Goal: Task Accomplishment & Management: Complete application form

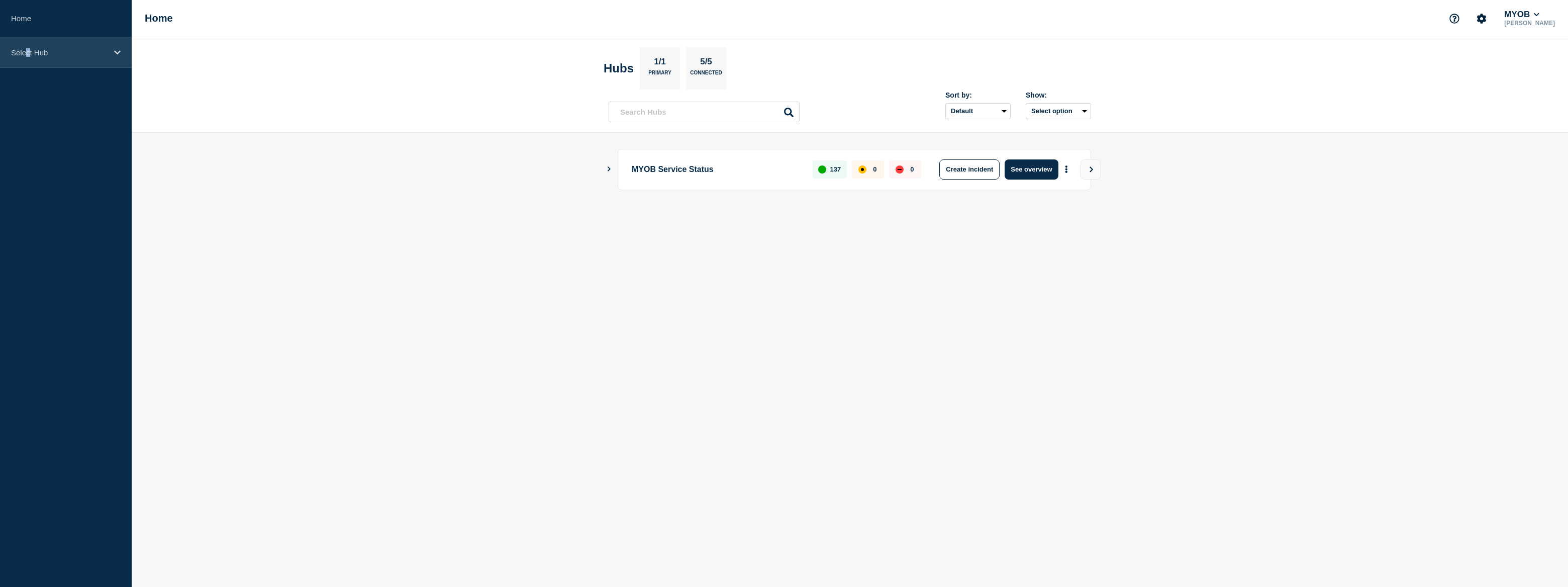
click at [27, 49] on p "Select Hub" at bounding box center [59, 52] width 97 height 8
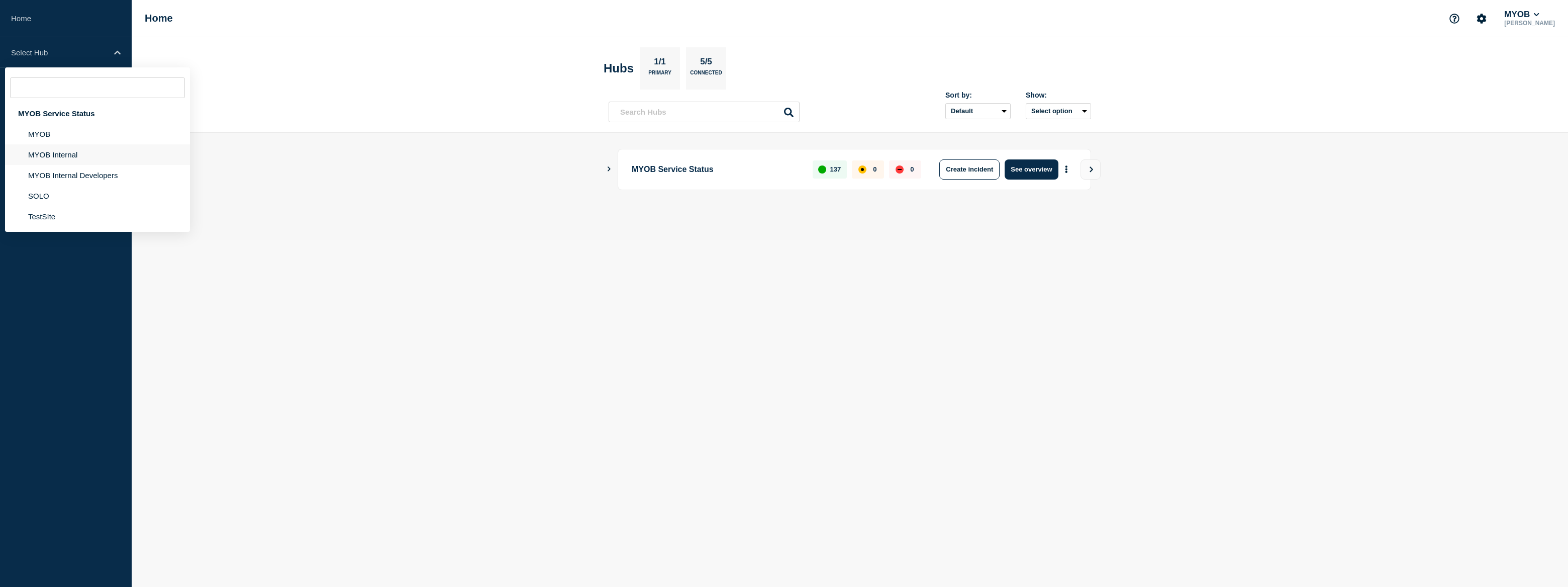
click at [70, 159] on li "MYOB Internal" at bounding box center [97, 154] width 185 height 21
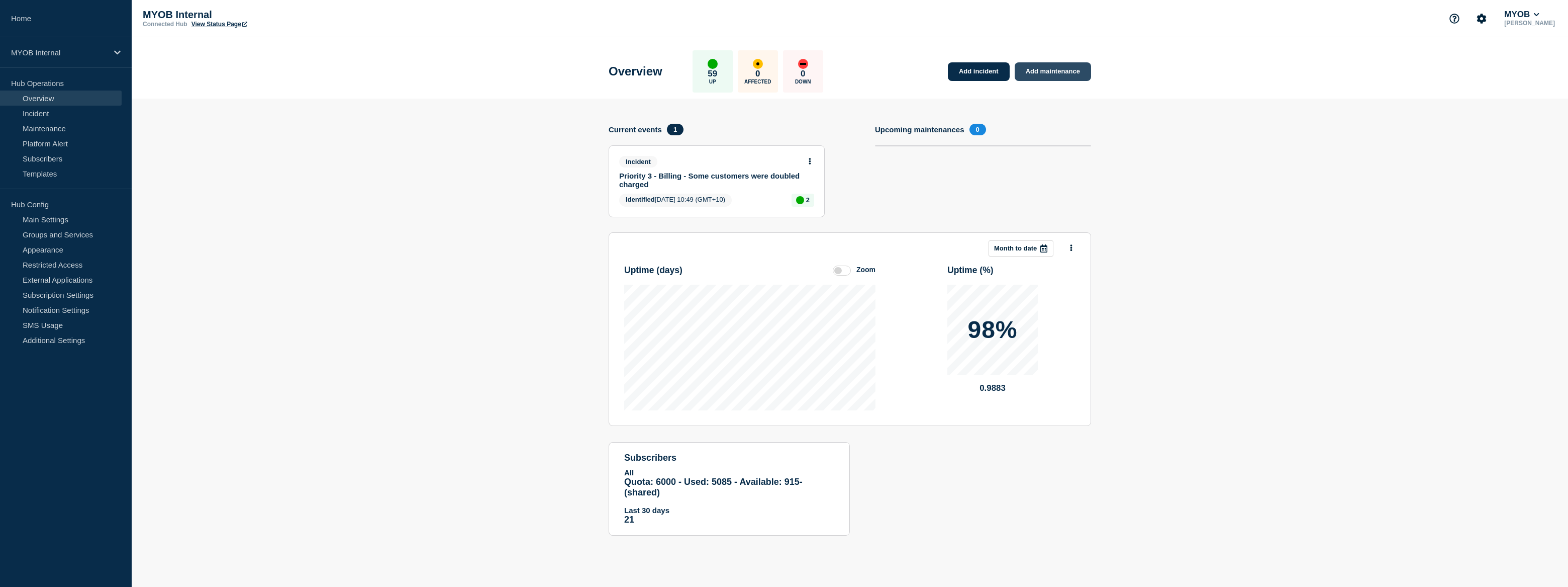
click at [1059, 74] on link "Add maintenance" at bounding box center [1053, 71] width 77 height 18
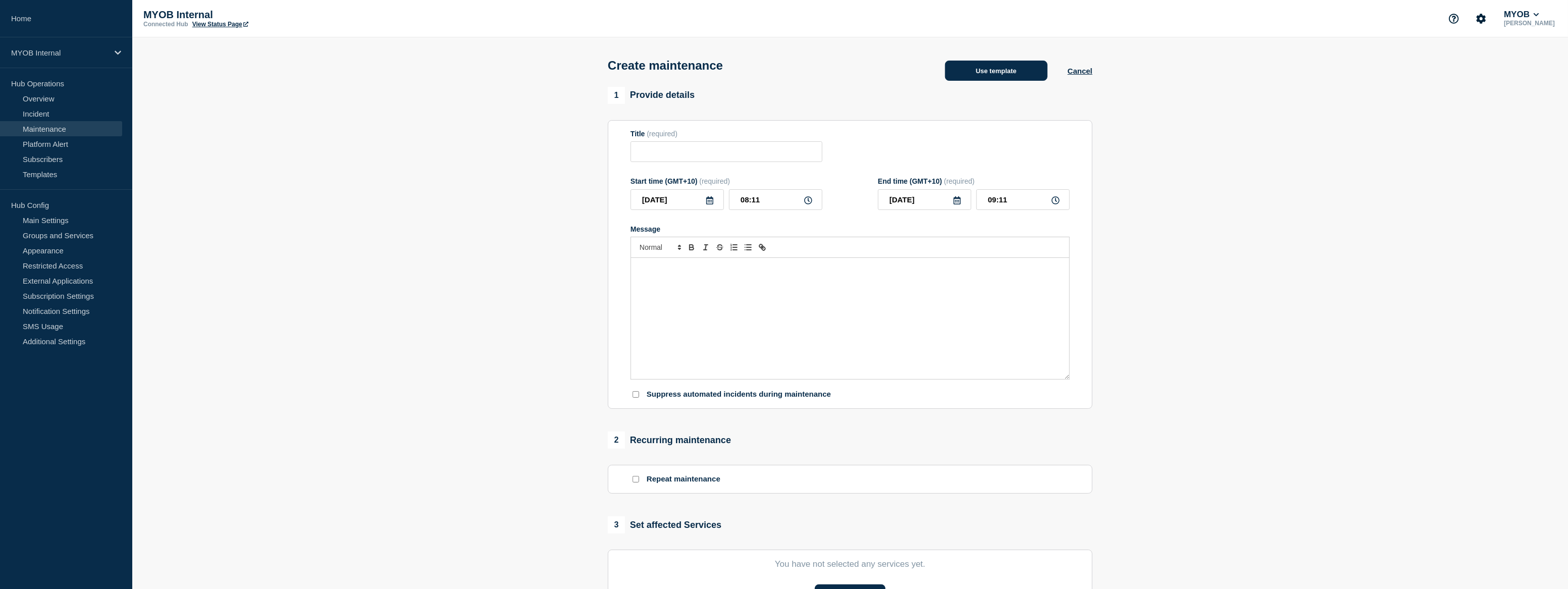
click at [1017, 79] on button "Use template" at bounding box center [996, 70] width 102 height 20
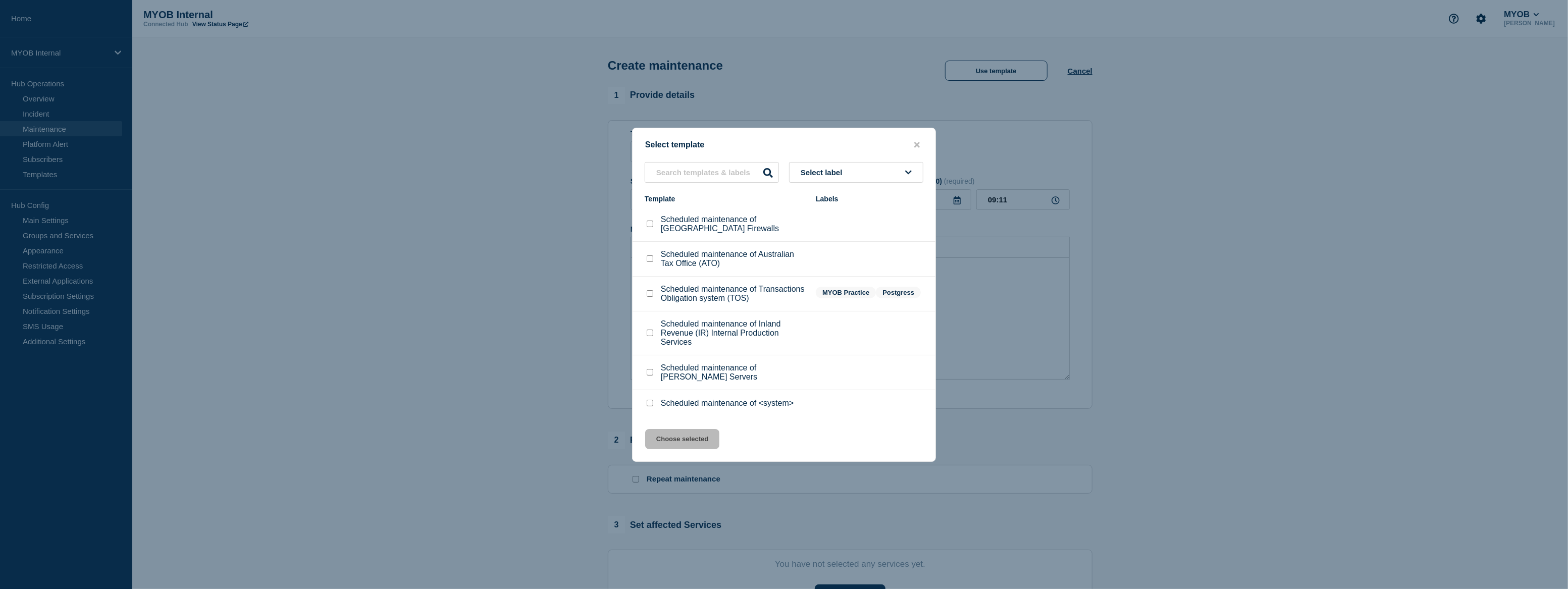
click at [651, 406] on input "Scheduled maintenance of <system> checkbox" at bounding box center [650, 402] width 6 height 6
checkbox input "true"
click at [680, 444] on button "Choose selected" at bounding box center [682, 439] width 74 height 20
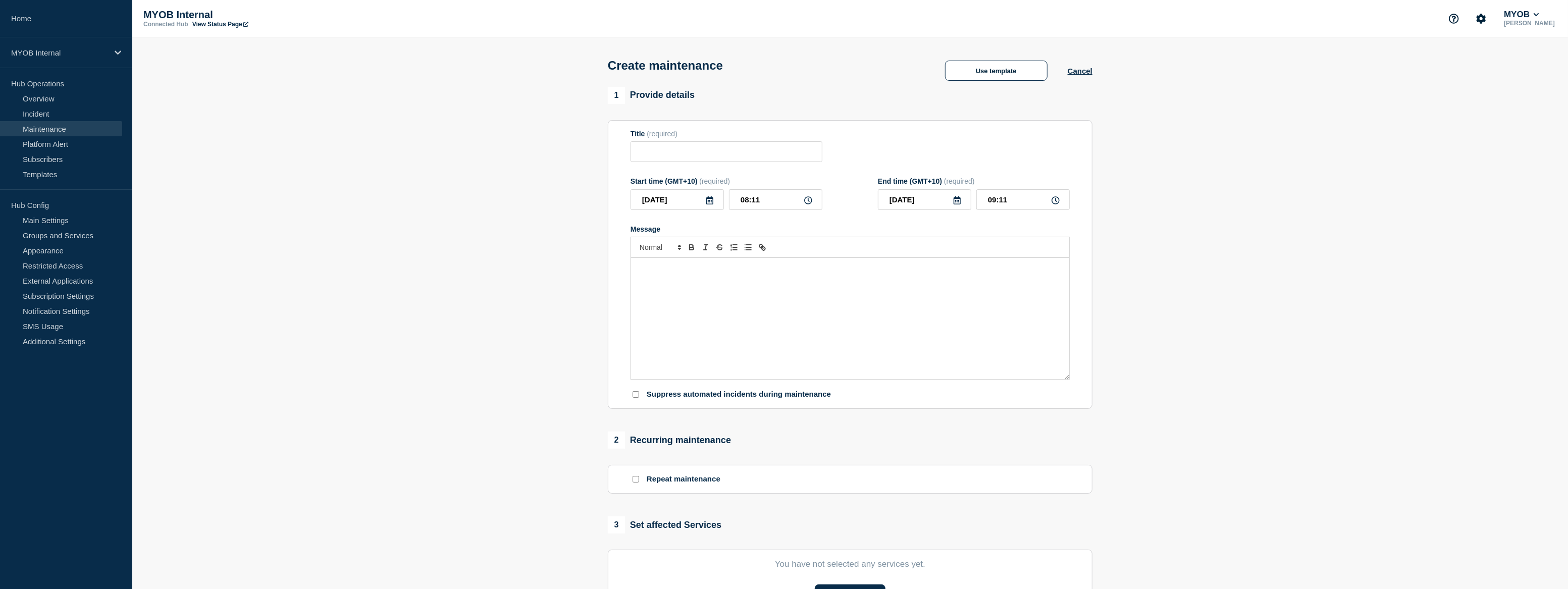
type input "Scheduled maintenance of <system>"
type input "10:11"
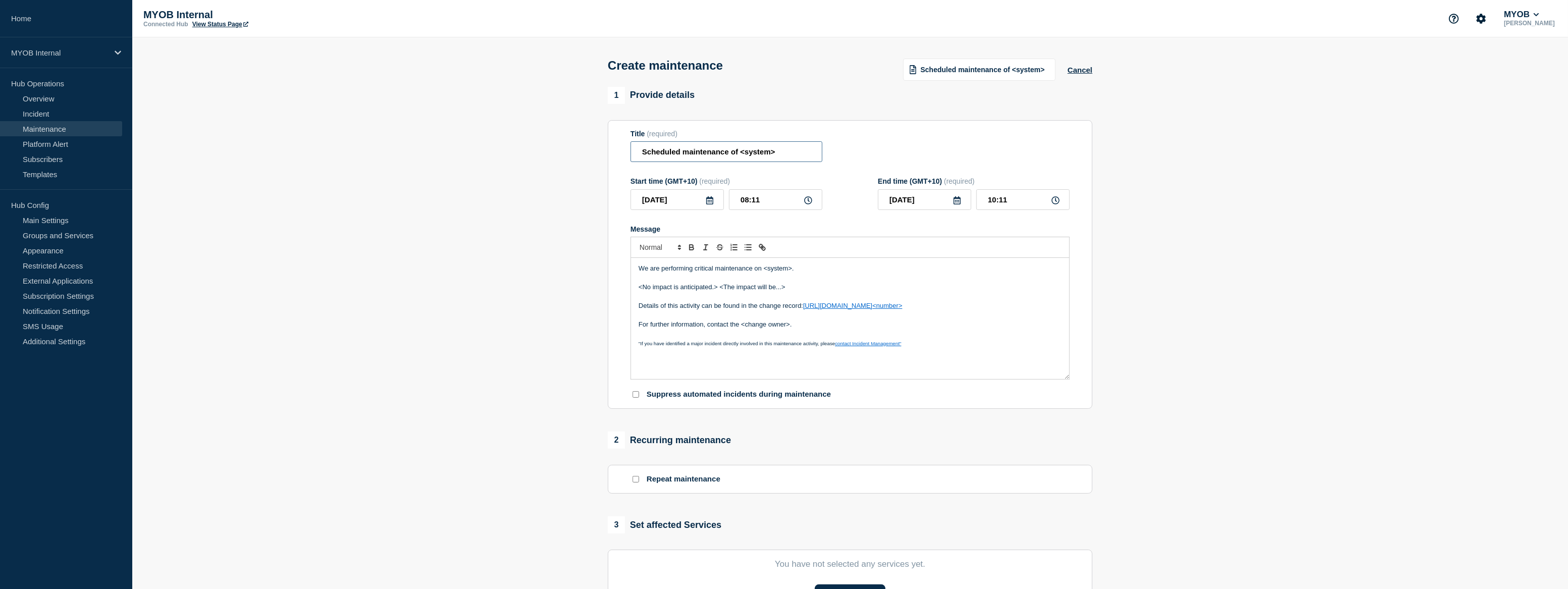
drag, startPoint x: 783, startPoint y: 150, endPoint x: 738, endPoint y: 167, distance: 48.1
click at [739, 162] on input "Scheduled maintenance of <system>" at bounding box center [726, 151] width 192 height 21
type input "Scheduled maintenance for Bedrock project"
drag, startPoint x: 802, startPoint y: 271, endPoint x: 765, endPoint y: 272, distance: 37.0
click at [765, 272] on p "We are performing critical maintenance on <system>." at bounding box center [850, 269] width 423 height 9
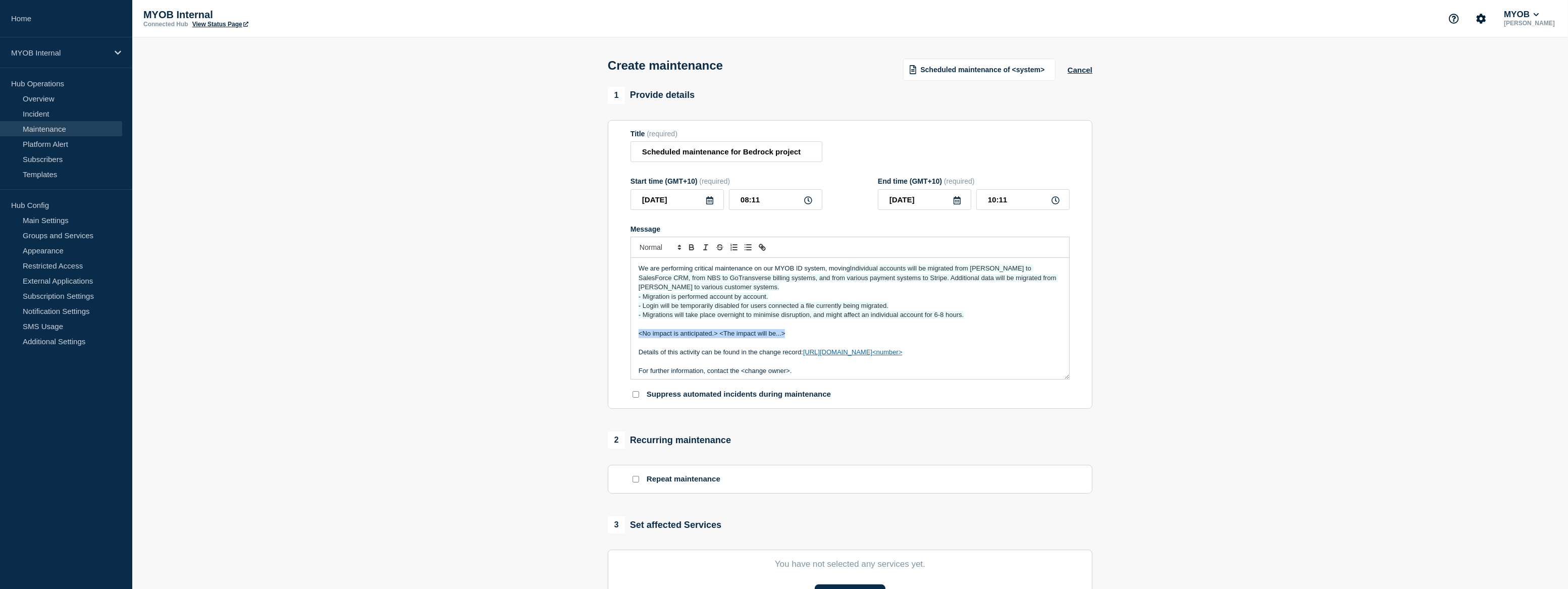
drag, startPoint x: 798, startPoint y: 336, endPoint x: 640, endPoint y: 337, distance: 158.0
click at [640, 337] on p "<No impact is anticipated.> <The impact will be...>" at bounding box center [850, 334] width 423 height 9
click at [696, 336] on span "All MYOB customers will be affected, although only once per customer, and only …" at bounding box center [861, 333] width 336 height 7
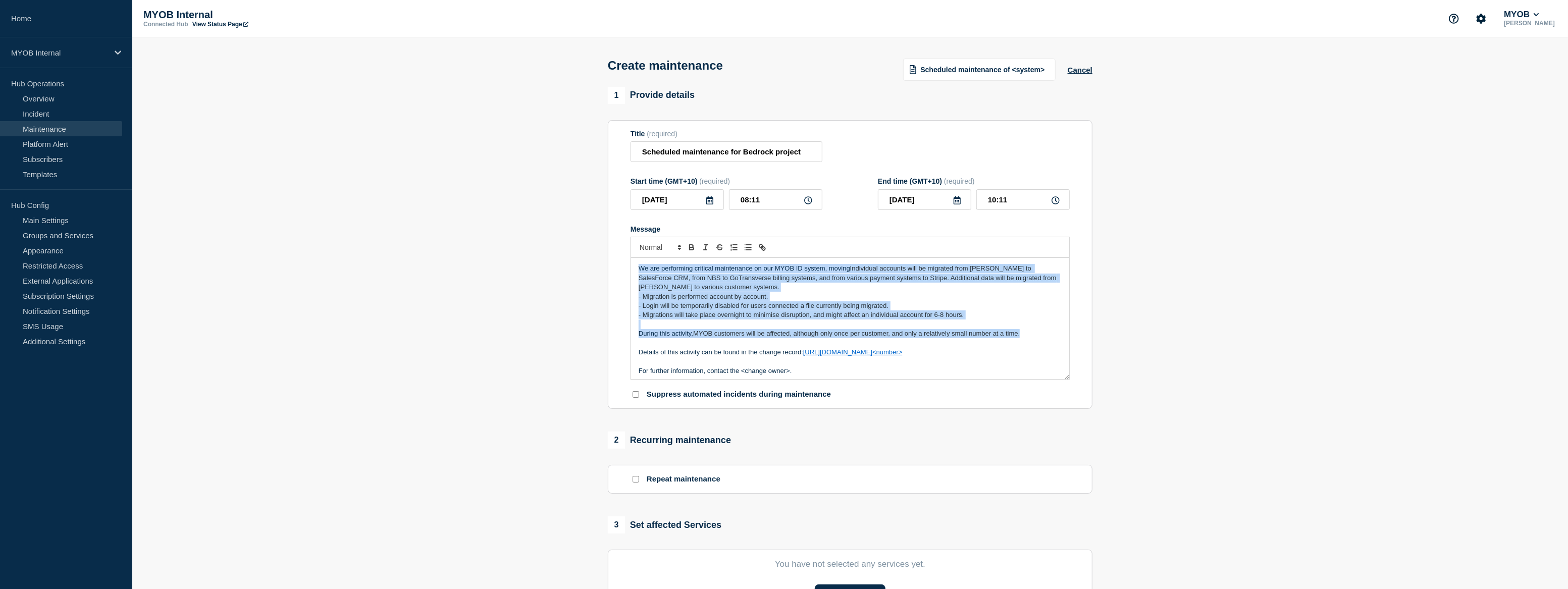
drag, startPoint x: 1043, startPoint y: 338, endPoint x: 614, endPoint y: 264, distance: 435.3
click at [614, 264] on section "Title (required) Scheduled maintenance for Bedrock project Start time (GMT+10) …" at bounding box center [850, 264] width 485 height 289
copy div "We are performing critical maintenance on our MYOB ID system, moving Individual…"
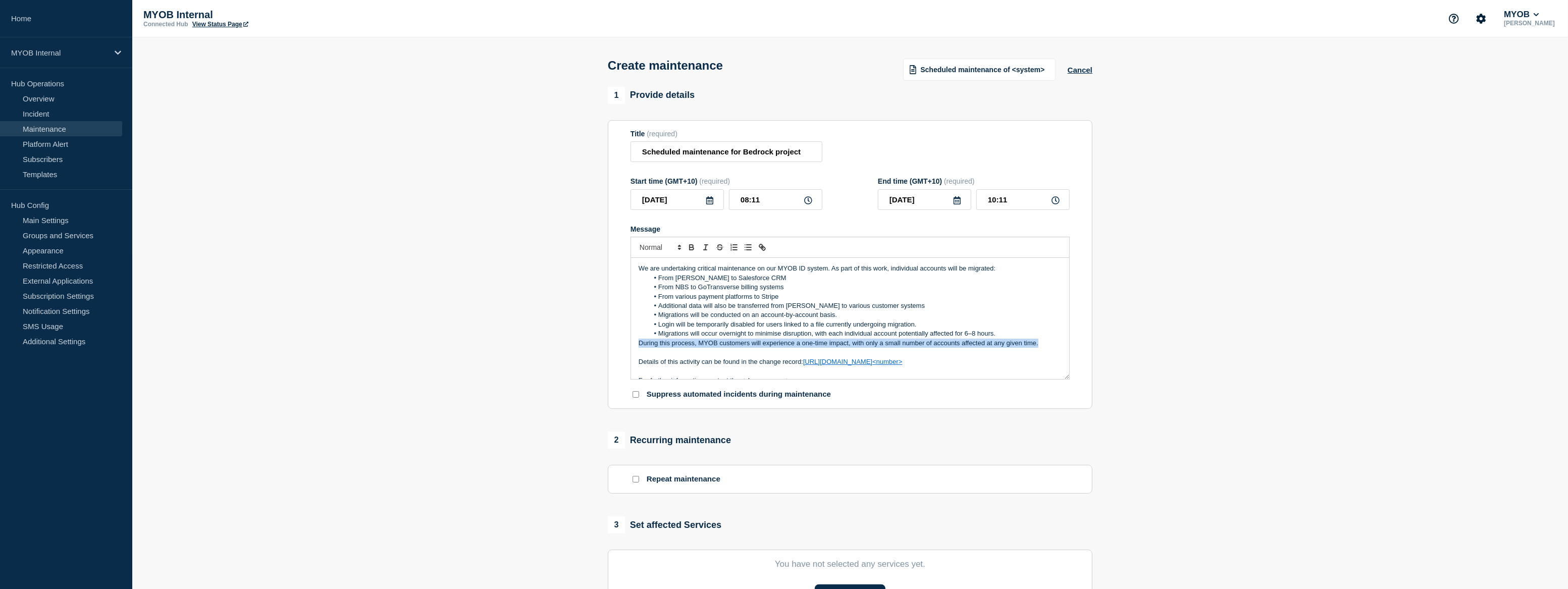
drag, startPoint x: 1015, startPoint y: 346, endPoint x: 631, endPoint y: 349, distance: 384.0
click at [631, 349] on div "We are undertaking critical maintenance on our MYOB ID system. As part of this …" at bounding box center [850, 318] width 438 height 121
click at [996, 269] on p "We are undertaking critical maintenance on our MYOB ID system. As part of this …" at bounding box center [850, 269] width 423 height 9
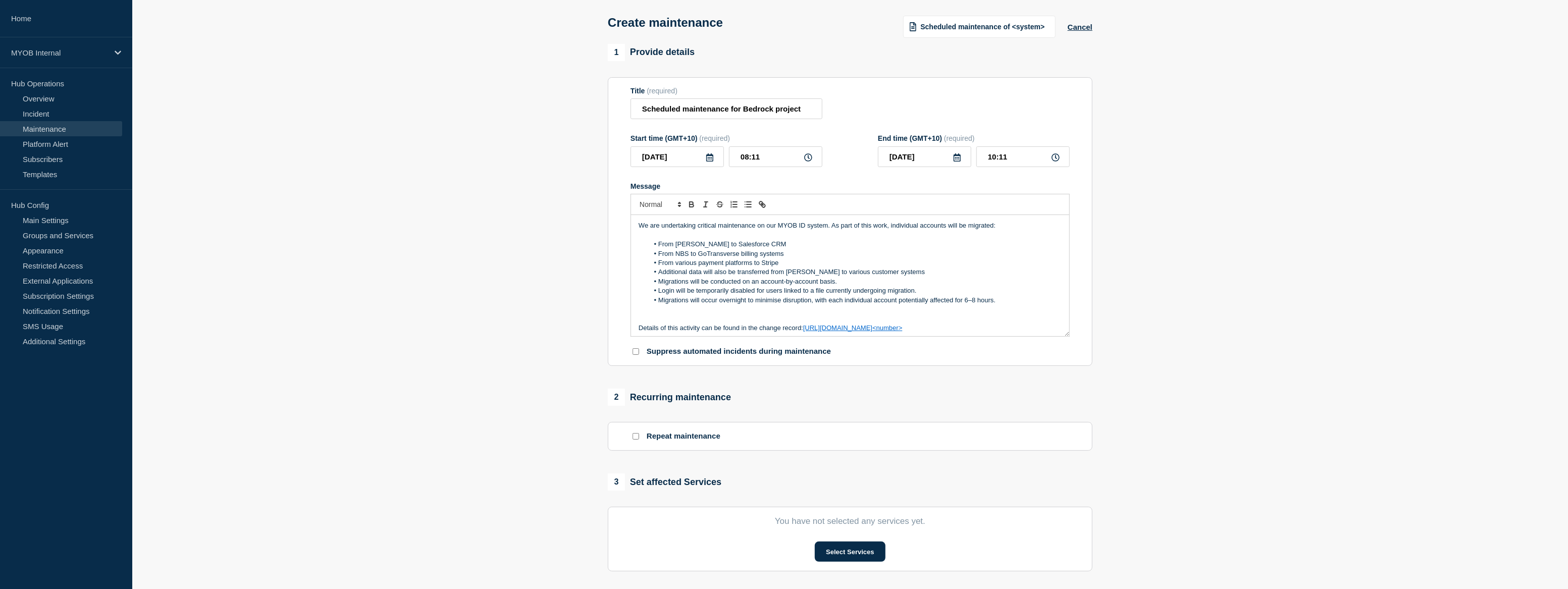
scroll to position [46, 0]
click at [666, 318] on p "Message" at bounding box center [850, 316] width 423 height 9
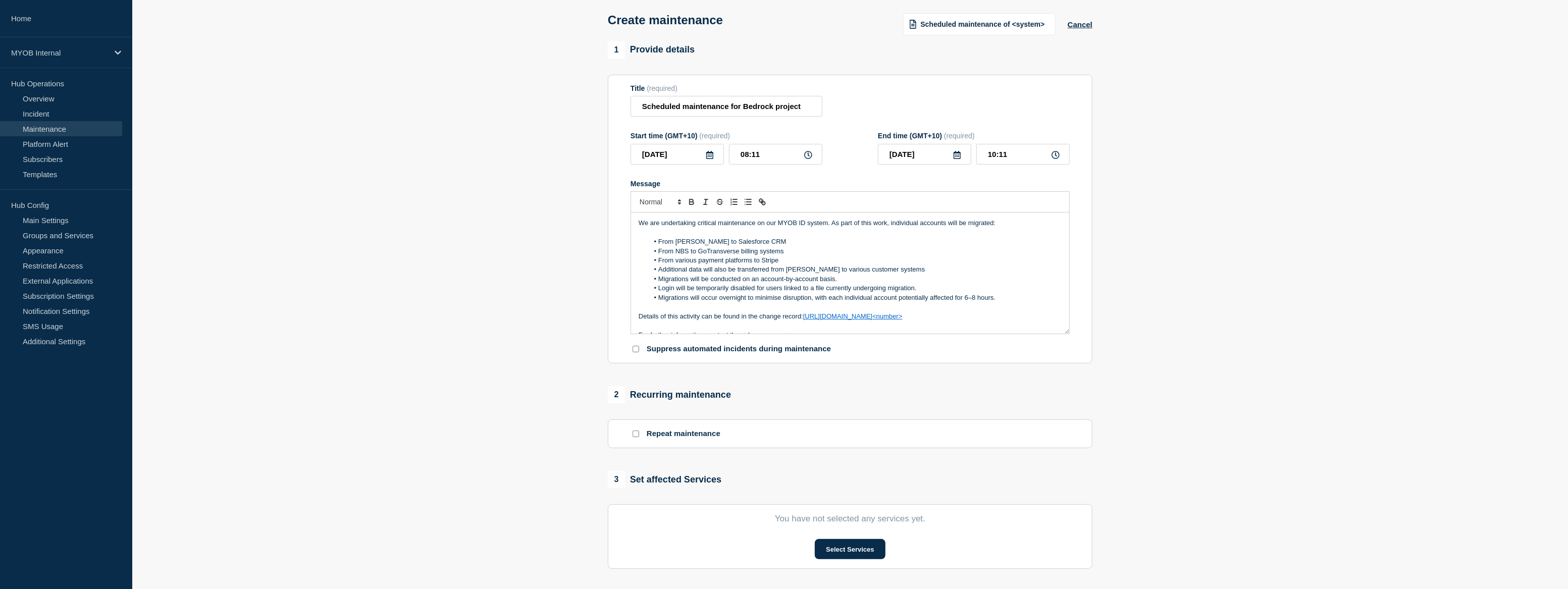
drag, startPoint x: 969, startPoint y: 318, endPoint x: 805, endPoint y: 317, distance: 164.0
click at [805, 317] on p "Details of this activity can be found in the change record: [URL][DOMAIN_NAME]<…" at bounding box center [850, 316] width 423 height 9
click at [808, 318] on p "Details of this activity can be found in the change record here" at bounding box center [850, 316] width 423 height 9
paste input "ttps://[DOMAIN_NAME][URL][MEDICAL_DATA]"
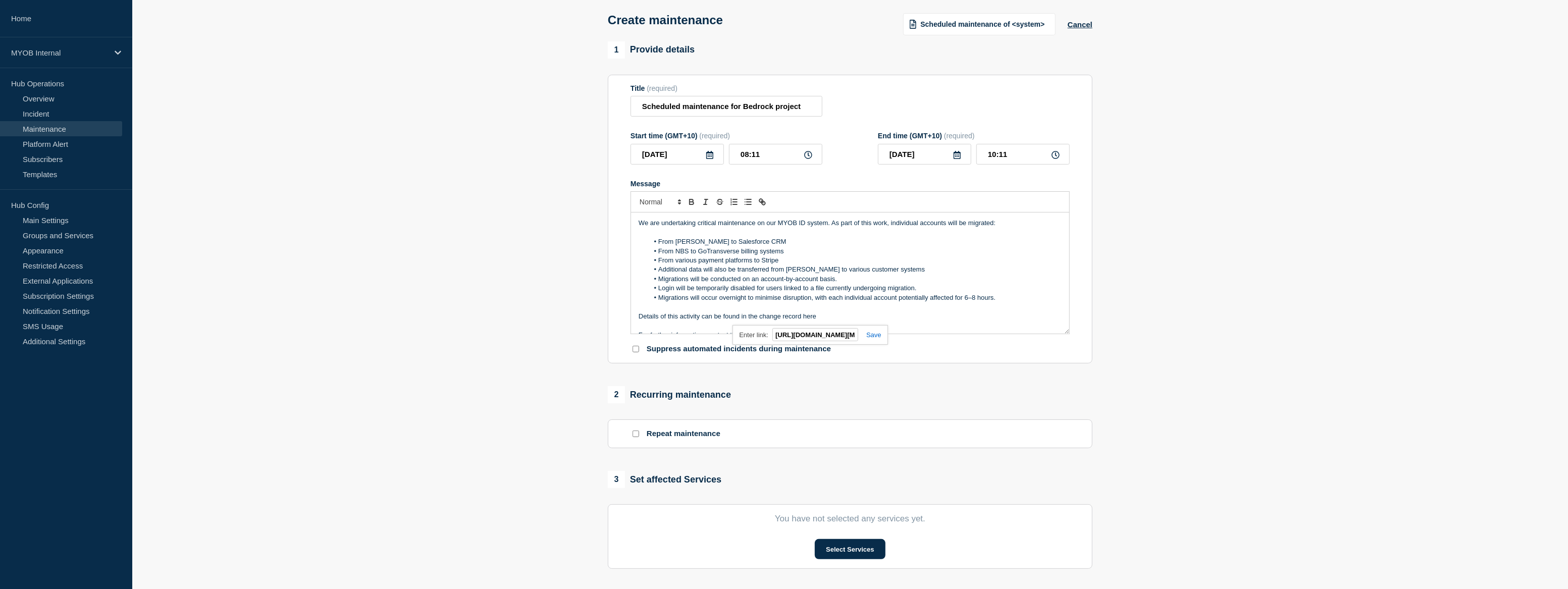
scroll to position [0, 419]
type input "[URL][DOMAIN_NAME][MEDICAL_DATA]"
click at [871, 338] on link at bounding box center [869, 335] width 23 height 7
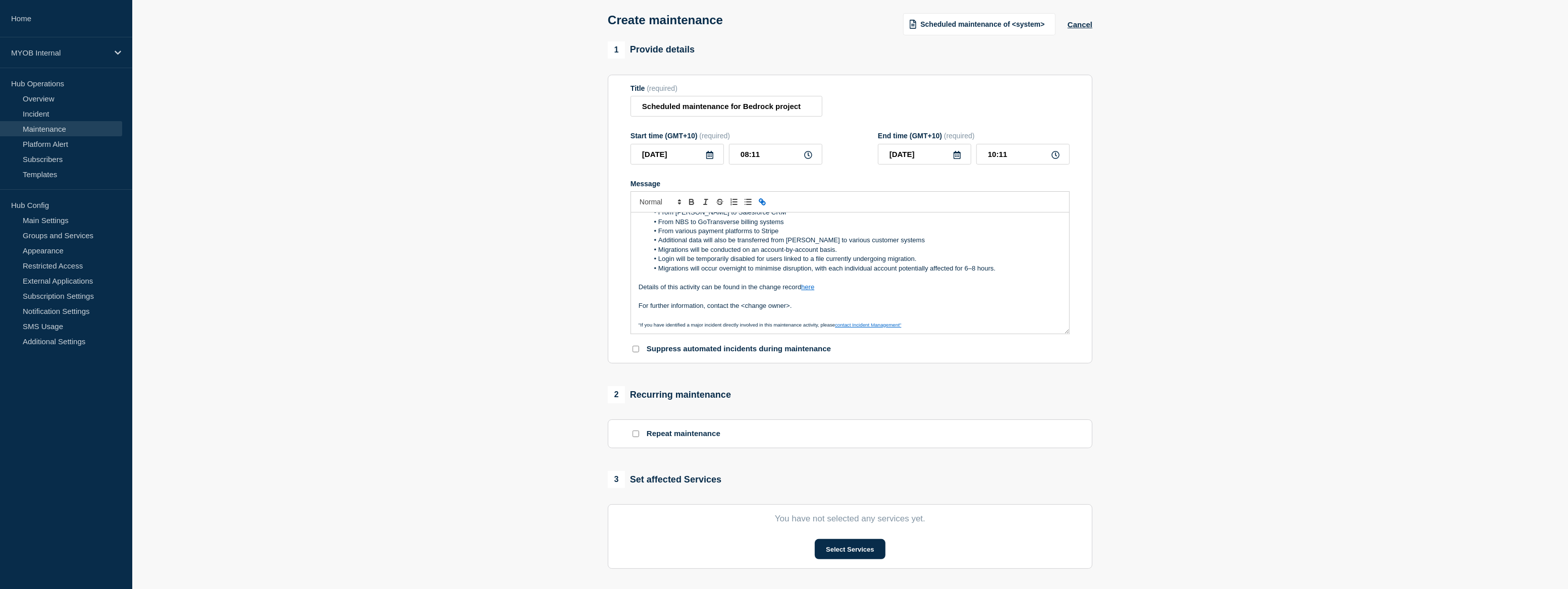
scroll to position [30, 0]
drag, startPoint x: 775, startPoint y: 306, endPoint x: 798, endPoint y: 311, distance: 23.5
click at [730, 308] on p "For further information, contact the <change owner>." at bounding box center [850, 305] width 423 height 9
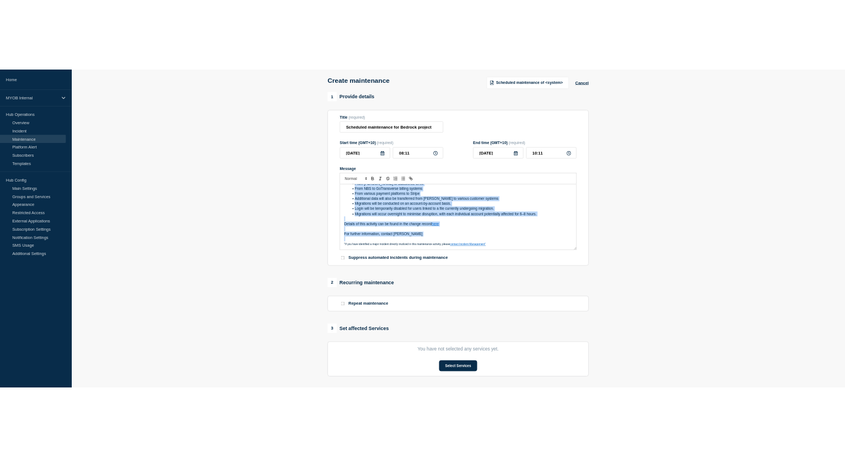
scroll to position [0, 0]
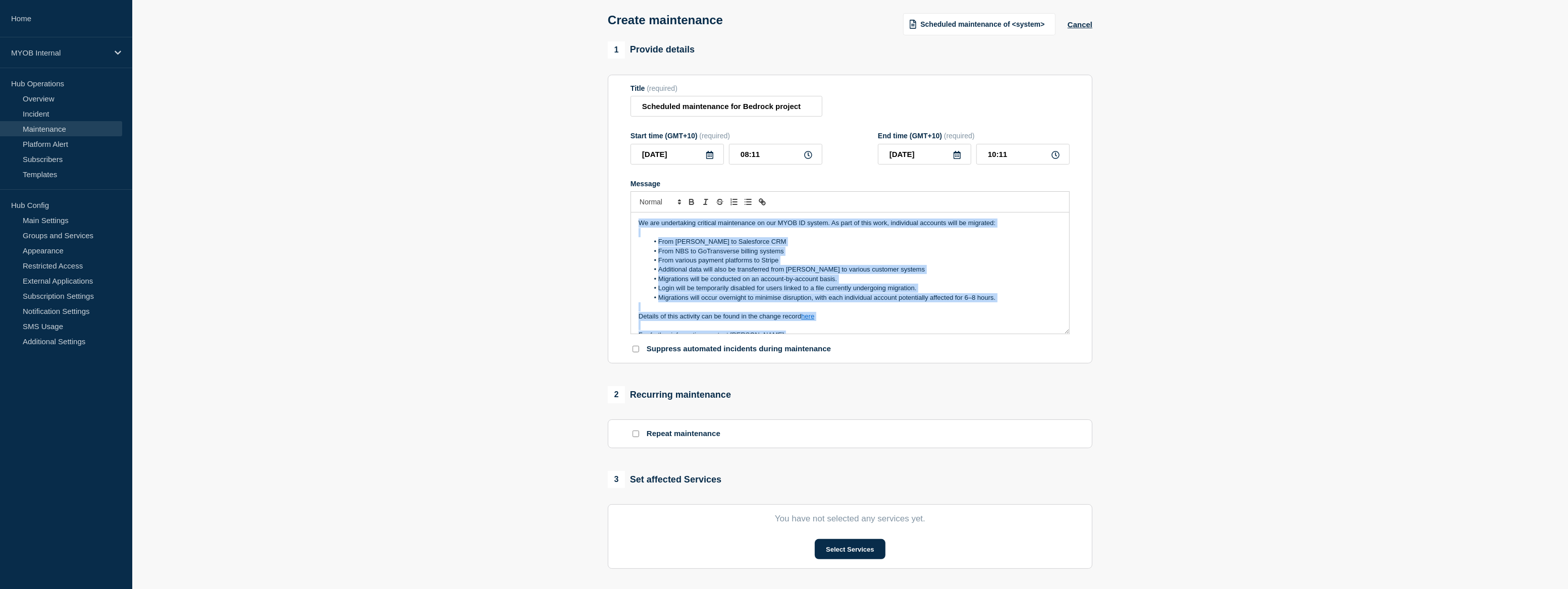
drag, startPoint x: 796, startPoint y: 311, endPoint x: 612, endPoint y: 195, distance: 217.5
click at [612, 195] on section "Title (required) Scheduled maintenance for Bedrock project Start time (GMT+10) …" at bounding box center [850, 220] width 485 height 289
copy div "We are undertaking critical maintenance on our MYOB ID system. As part of this …"
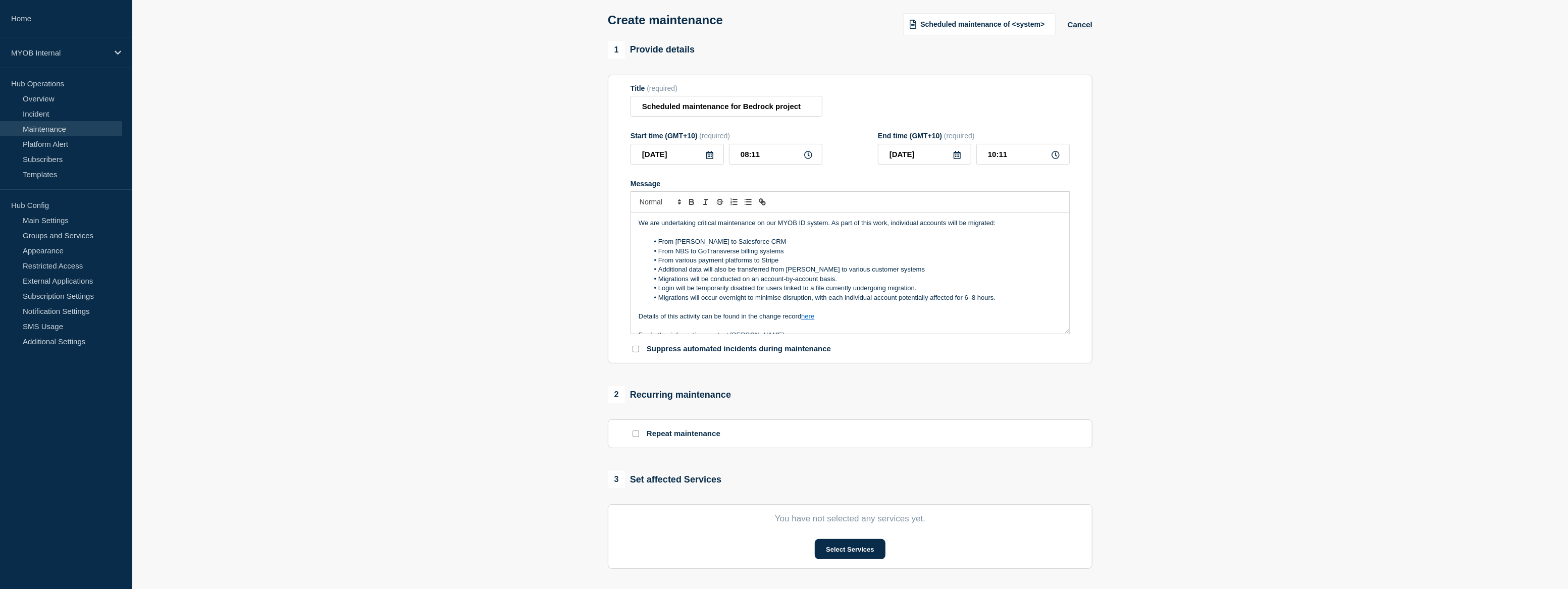
click at [247, 196] on section "1 Provide details Title (required) Scheduled maintenance for Bedrock project St…" at bounding box center [850, 391] width 1435 height 701
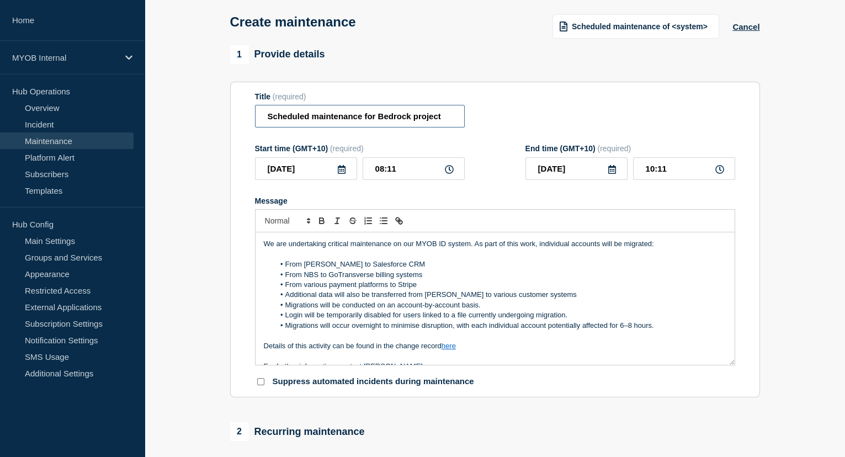
drag, startPoint x: 447, startPoint y: 118, endPoint x: 243, endPoint y: 117, distance: 203.6
click at [243, 117] on section "Title (required) Scheduled maintenance for Bedrock project Start time (GMT+10) …" at bounding box center [495, 240] width 530 height 316
click at [447, 116] on input "Scheduled maintenance for Bedrock project" at bounding box center [360, 116] width 210 height 23
click at [440, 118] on input "Scheduled maintenance for Bedrock project" at bounding box center [360, 116] width 210 height 23
drag, startPoint x: 443, startPoint y: 119, endPoint x: 412, endPoint y: 119, distance: 30.9
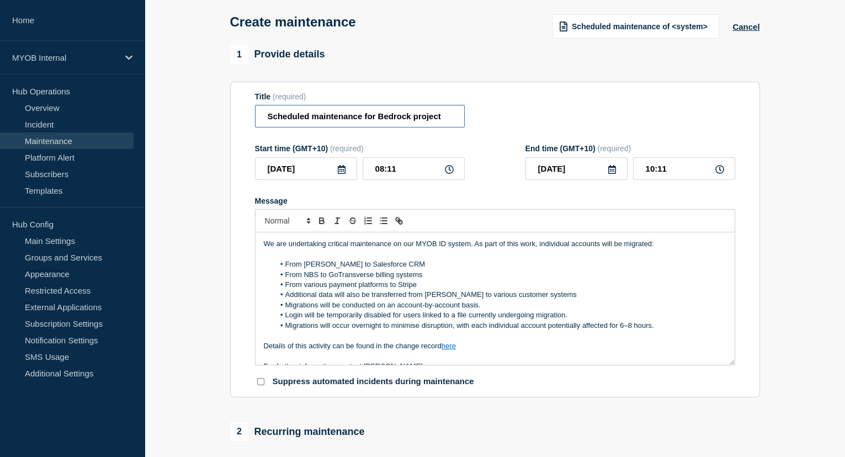
click at [412, 119] on input "Scheduled maintenance for Bedrock project" at bounding box center [360, 116] width 210 height 23
click at [454, 118] on input "Scheduled maintenance for Bedrock project" at bounding box center [360, 116] width 210 height 23
click at [430, 123] on input "Scheduled maintenance for Bedrock project" at bounding box center [360, 116] width 210 height 23
drag, startPoint x: 445, startPoint y: 118, endPoint x: 378, endPoint y: 116, distance: 66.8
click at [378, 116] on input "Scheduled maintenance for Bedrock project" at bounding box center [360, 116] width 210 height 23
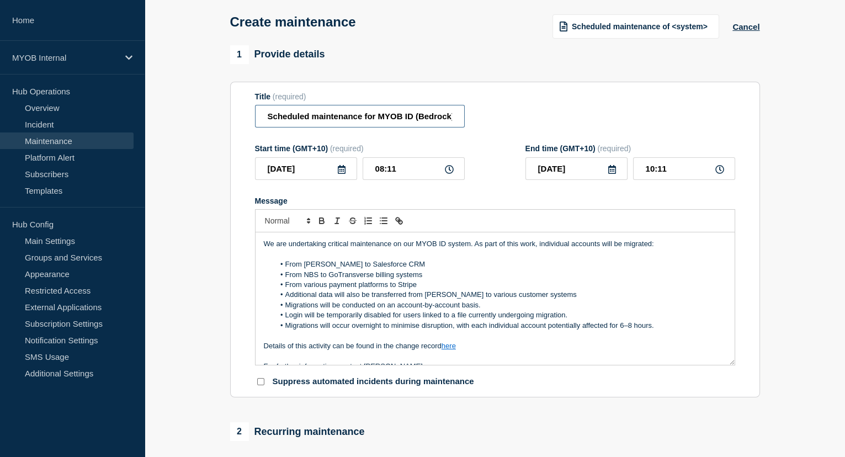
scroll to position [0, 2]
type input "Scheduled maintenance for MYOB ID (Bedrock)"
click at [322, 253] on p "Message" at bounding box center [495, 254] width 462 height 10
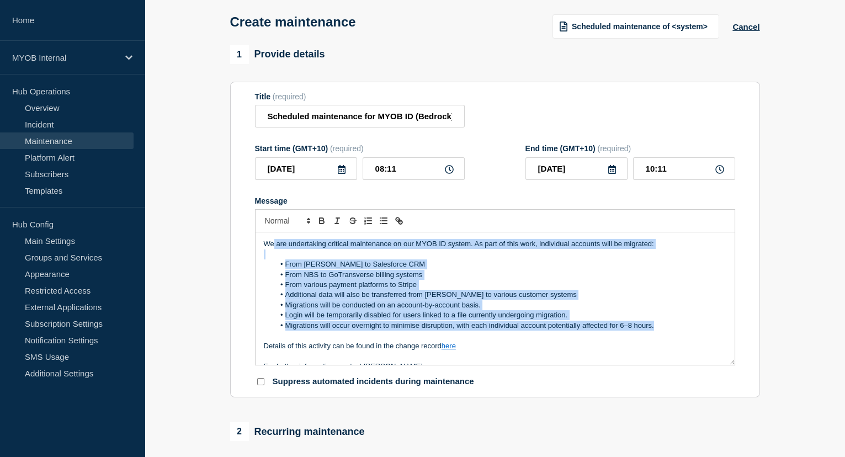
drag, startPoint x: 663, startPoint y: 295, endPoint x: 271, endPoint y: 235, distance: 395.8
click at [271, 235] on div "We are undertaking critical maintenance on our MYOB ID system. As part of this …" at bounding box center [494, 298] width 479 height 132
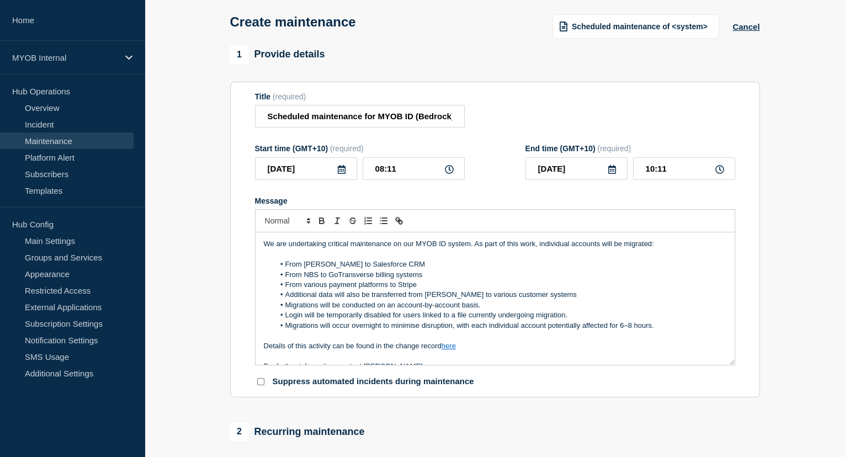
click at [259, 244] on div "We are undertaking critical maintenance on our MYOB ID system. As part of this …" at bounding box center [494, 298] width 479 height 132
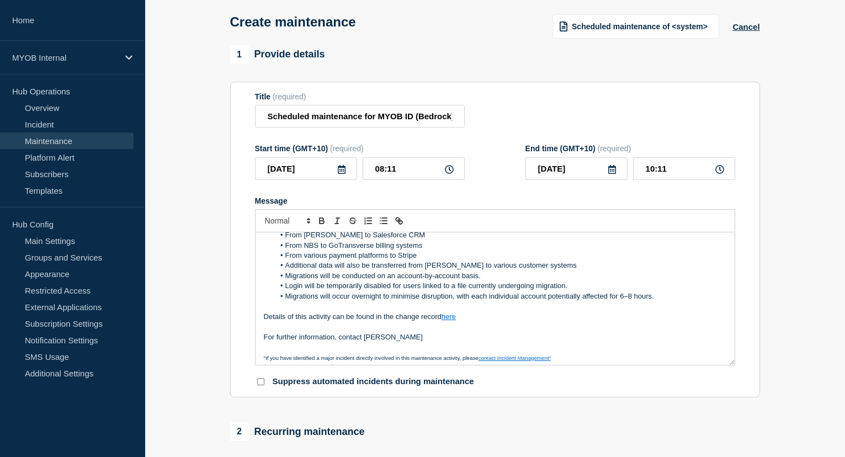
scroll to position [33, 0]
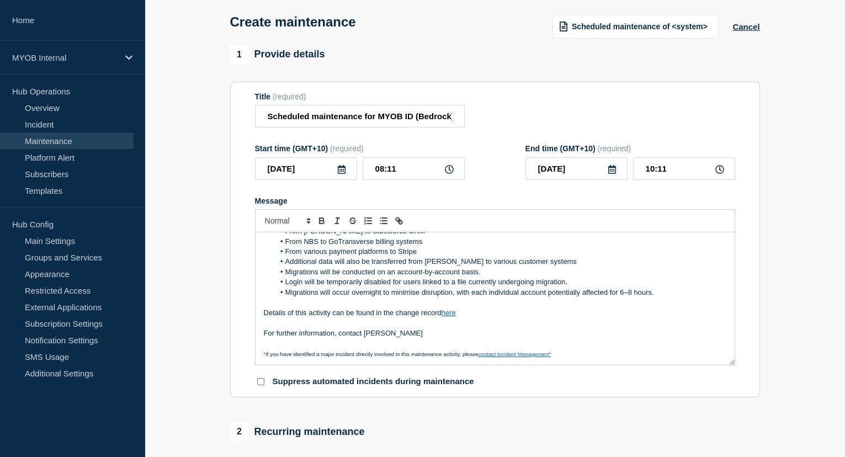
click at [643, 324] on p "Message" at bounding box center [495, 323] width 462 height 10
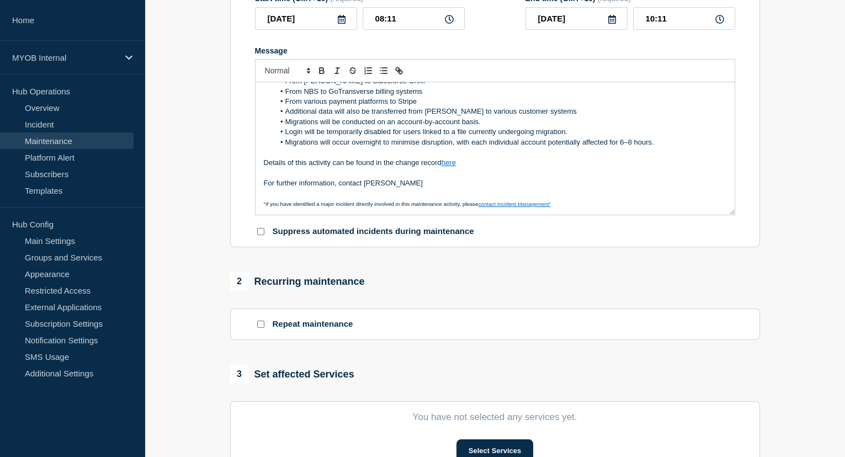
scroll to position [250, 0]
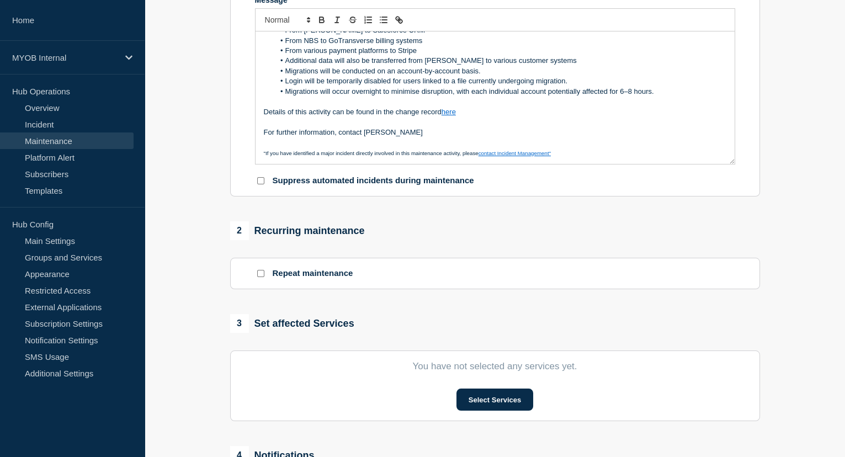
click at [258, 276] on input "Repeat maintenance" at bounding box center [260, 273] width 7 height 7
checkbox input "true"
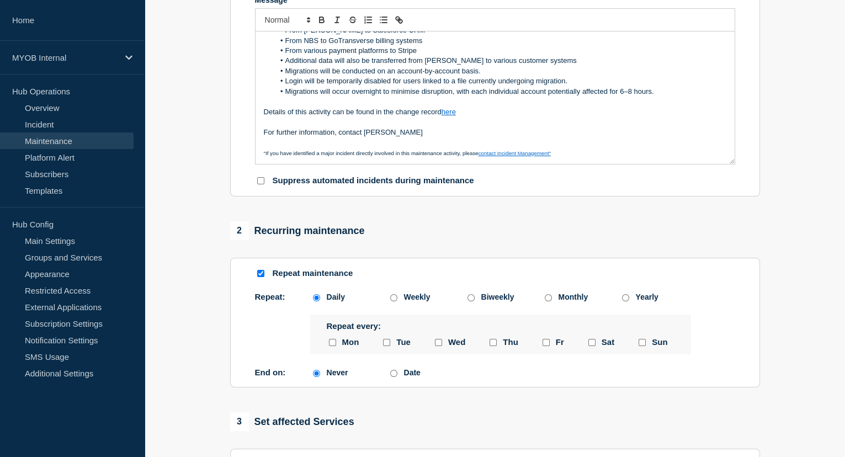
click at [221, 314] on section "1 Provide details Title (required) Scheduled maintenance for MYOB ID (Bedrock) …" at bounding box center [495, 276] width 700 height 864
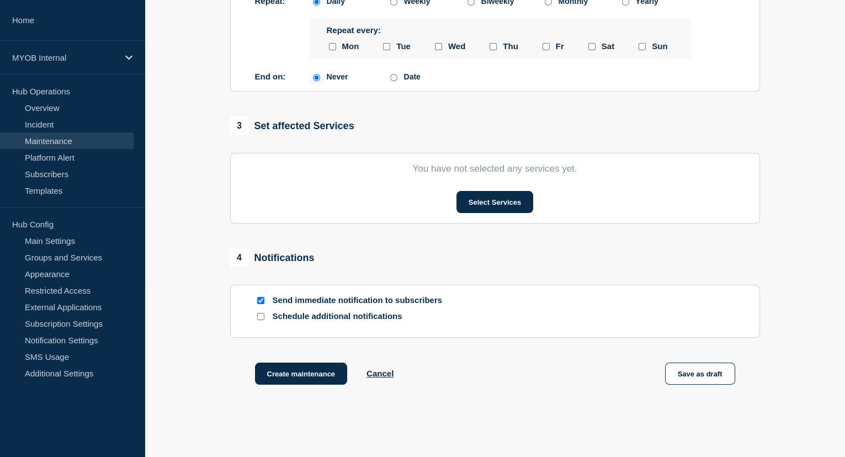
scroll to position [551, 0]
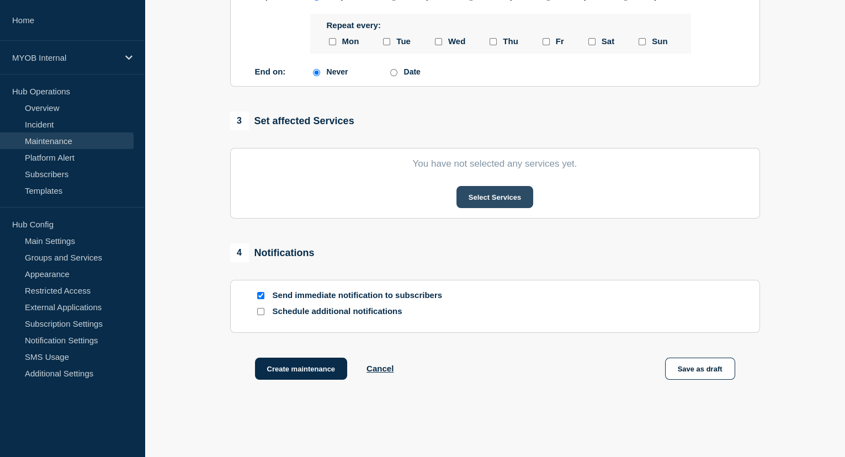
click at [487, 199] on button "Select Services" at bounding box center [494, 197] width 77 height 22
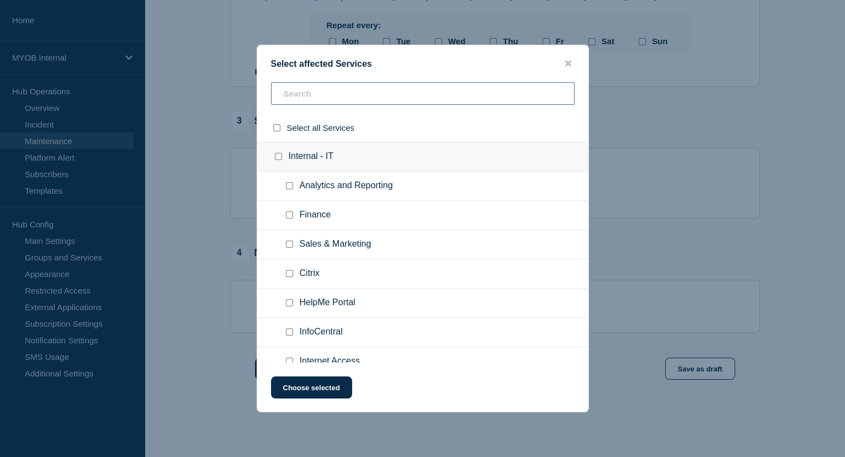
click at [333, 103] on input "text" at bounding box center [422, 93] width 303 height 23
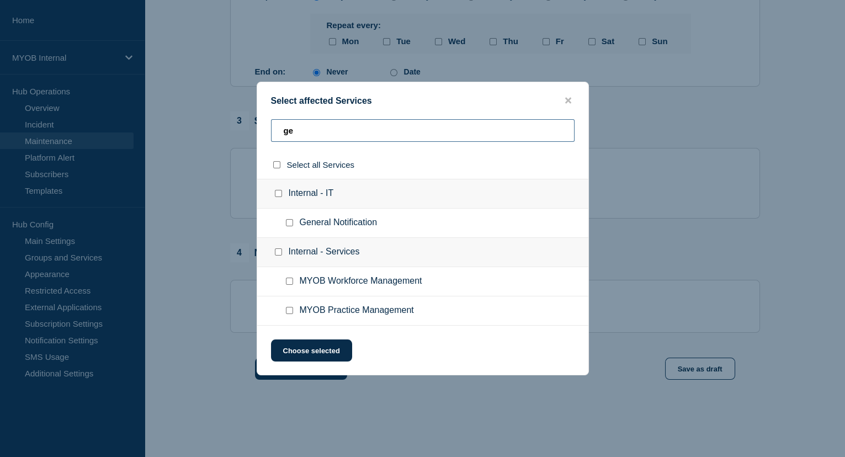
type input "ge"
click at [289, 222] on input "General Notification checkbox" at bounding box center [289, 222] width 7 height 7
checkbox input "true"
click at [274, 163] on input "select all checkbox" at bounding box center [276, 164] width 7 height 7
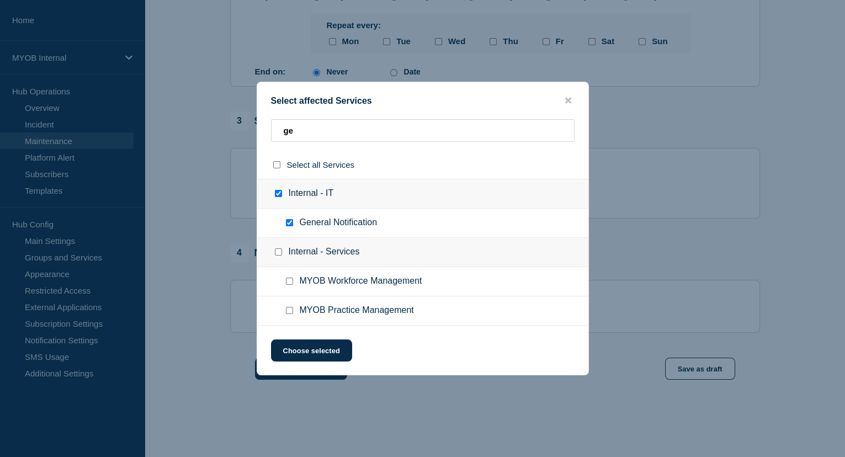
checkbox input "true"
click at [275, 164] on input "select all checkbox" at bounding box center [276, 164] width 7 height 7
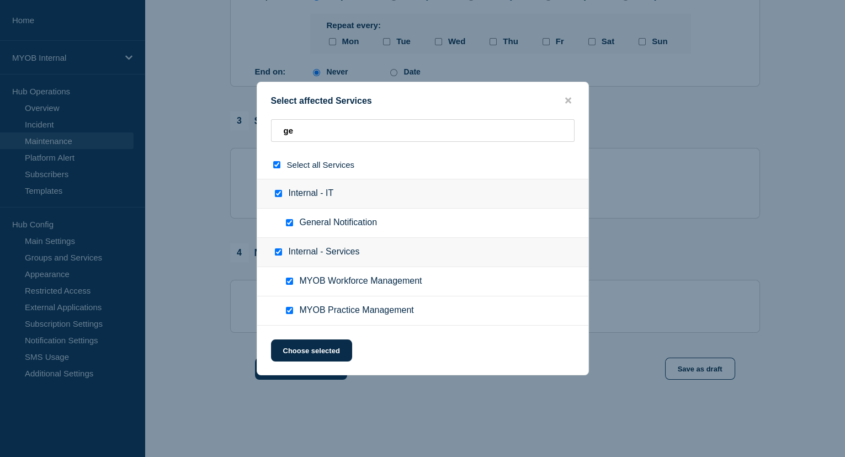
checkbox input "false"
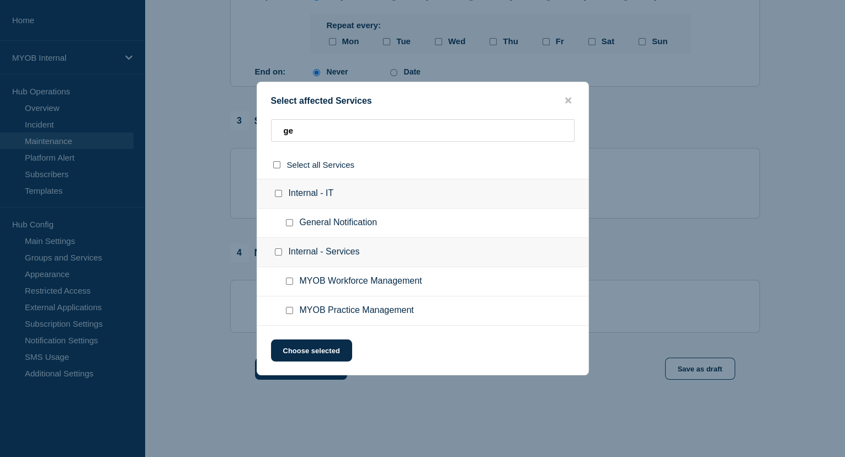
checkbox input "false"
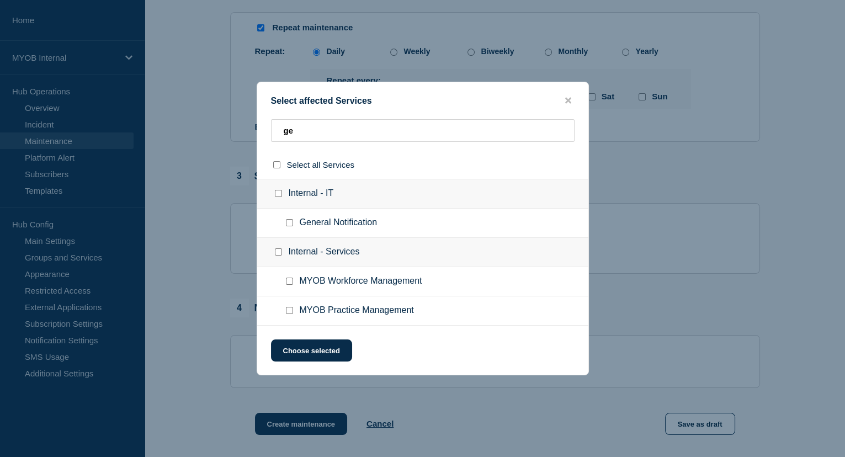
scroll to position [301, 0]
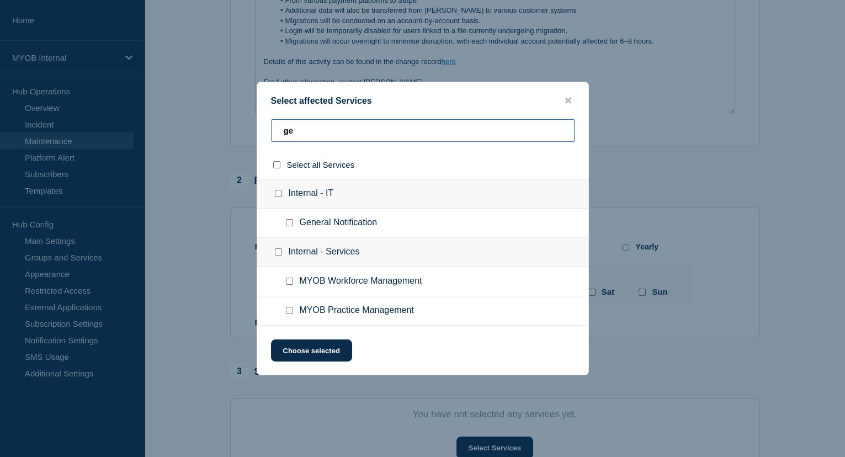
click at [356, 130] on input "ge" at bounding box center [422, 130] width 303 height 23
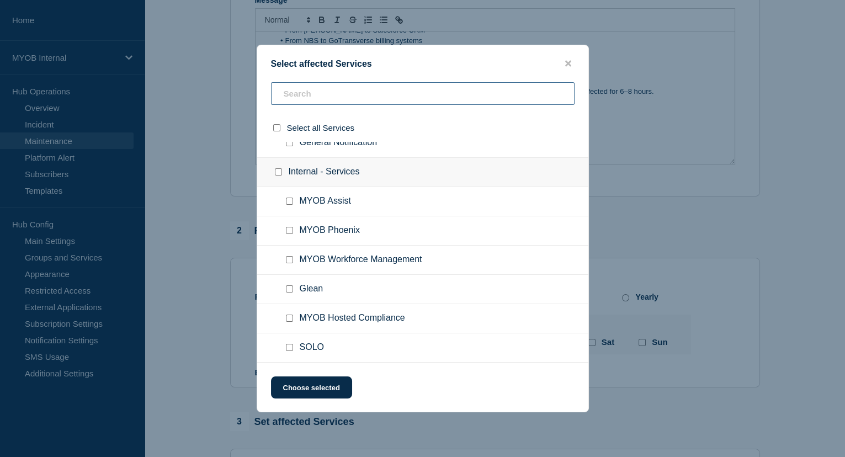
scroll to position [601, 0]
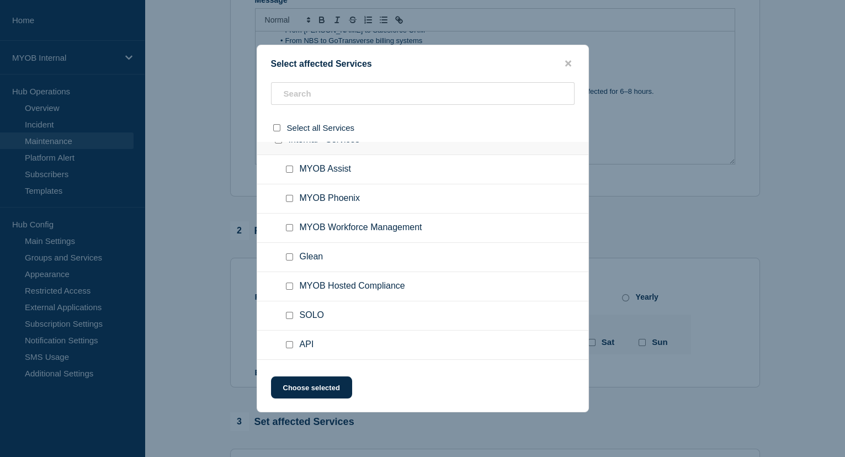
click at [287, 312] on input "SOLO checkbox" at bounding box center [289, 315] width 7 height 7
checkbox input "true"
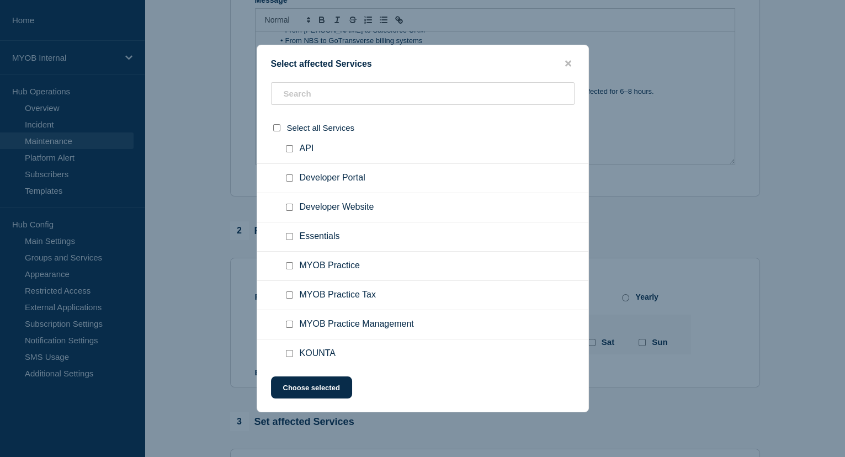
scroll to position [802, 0]
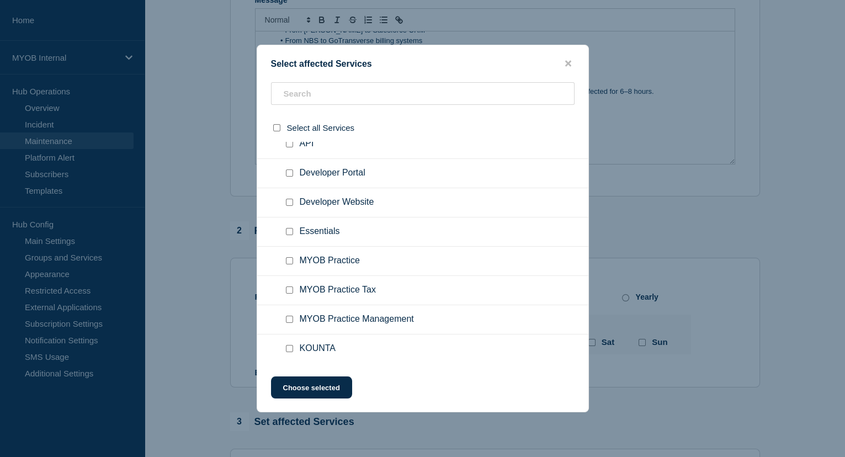
click at [286, 259] on input "MYOB Practice checkbox" at bounding box center [289, 260] width 7 height 7
checkbox input "true"
click at [292, 289] on input "MYOB Practice Tax checkbox" at bounding box center [289, 289] width 7 height 7
checkbox input "true"
click at [289, 316] on input "MYOB Practice Management checkbox" at bounding box center [289, 319] width 7 height 7
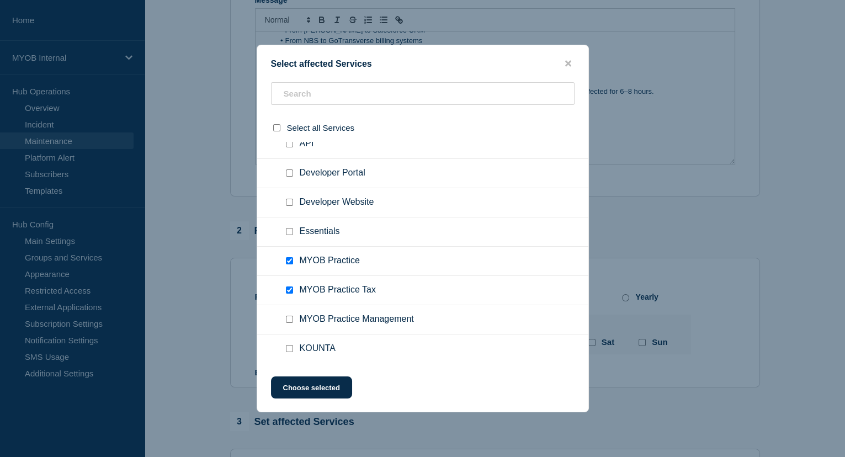
checkbox input "true"
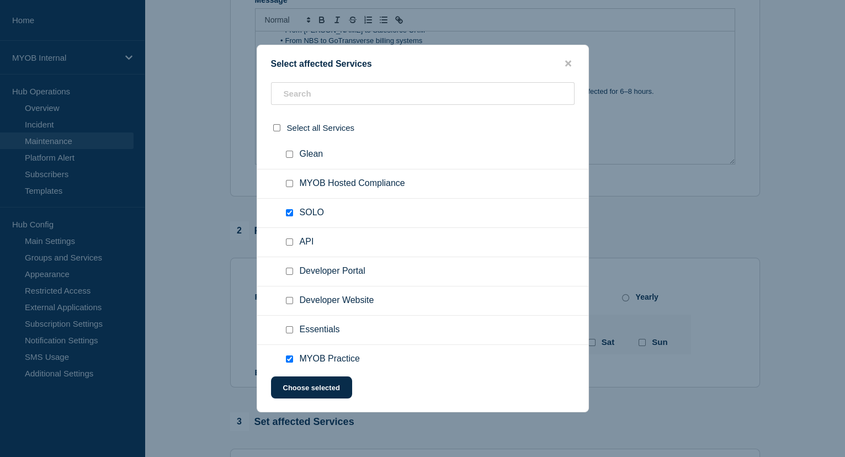
scroll to position [702, 0]
click at [287, 182] on input "MYOB Hosted Compliance checkbox" at bounding box center [289, 185] width 7 height 7
checkbox input "true"
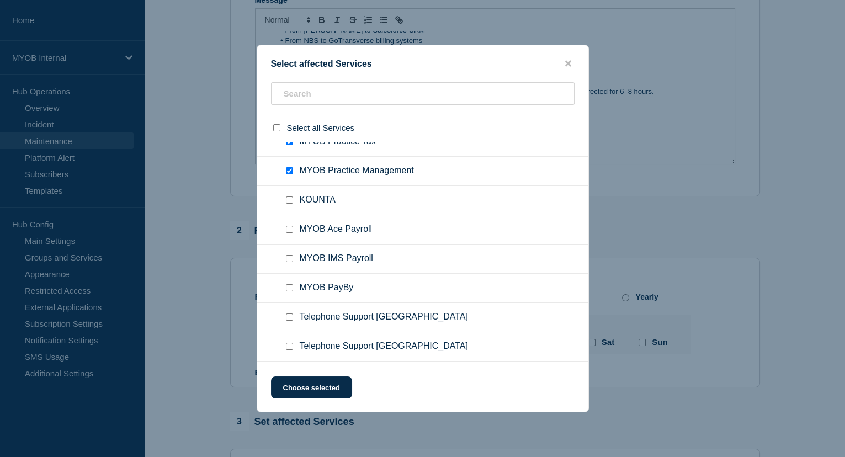
scroll to position [953, 0]
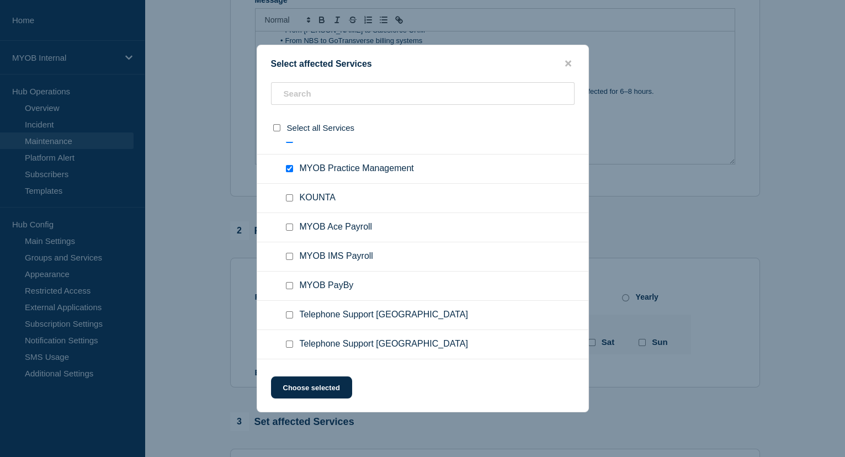
click at [290, 227] on input "MYOB Ace Payroll checkbox" at bounding box center [289, 226] width 7 height 7
checkbox input "true"
drag, startPoint x: 288, startPoint y: 254, endPoint x: 289, endPoint y: 265, distance: 11.1
click at [288, 255] on input "MYOB IMS Payroll checkbox" at bounding box center [289, 256] width 7 height 7
checkbox input "true"
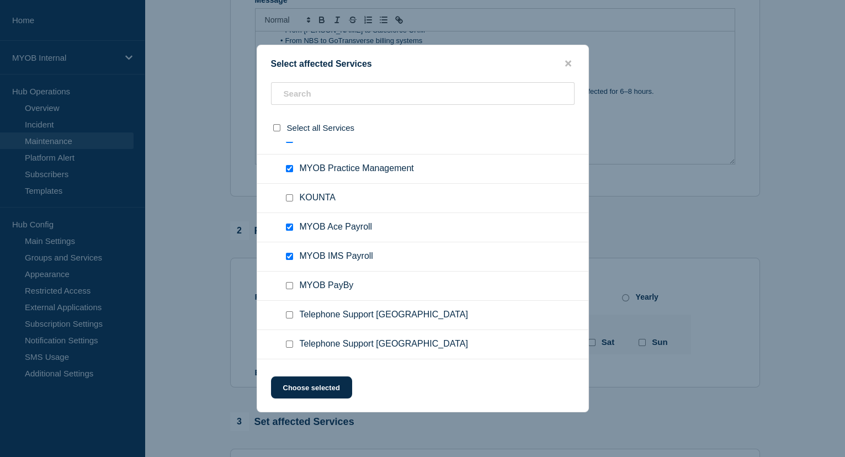
click at [289, 285] on input "MYOB PayBy checkbox" at bounding box center [289, 285] width 7 height 7
checkbox input "true"
click at [290, 224] on input "MYOB Ace Payroll checkbox" at bounding box center [289, 226] width 7 height 7
checkbox input "false"
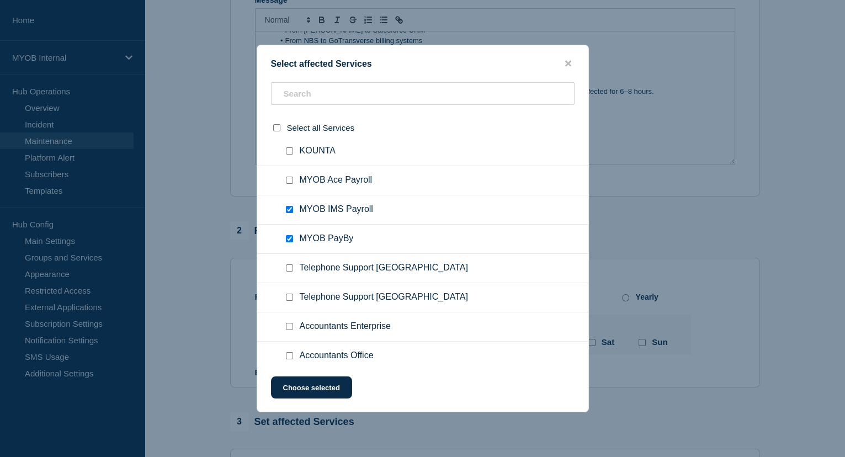
scroll to position [1003, 0]
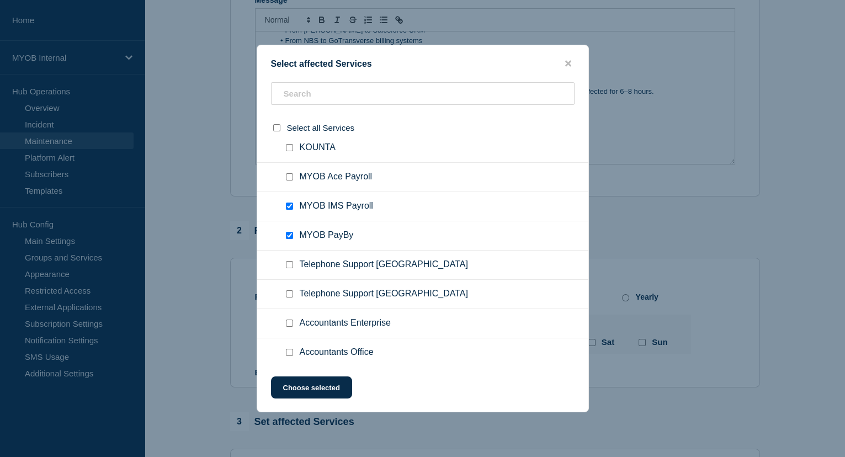
click at [291, 349] on input "Accountants Office checkbox" at bounding box center [289, 352] width 7 height 7
checkbox input "true"
click at [292, 319] on input "Accountants Enterprise checkbox" at bounding box center [289, 322] width 7 height 7
checkbox input "true"
click at [289, 232] on input "MYOB PayBy checkbox" at bounding box center [289, 235] width 7 height 7
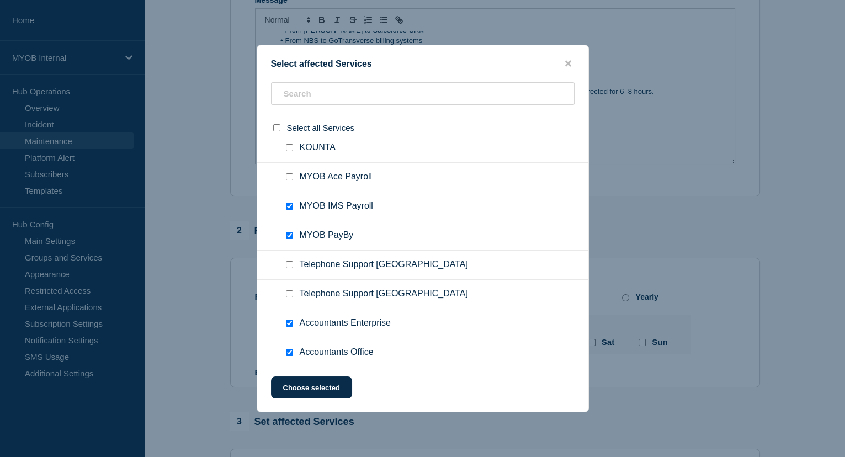
checkbox input "false"
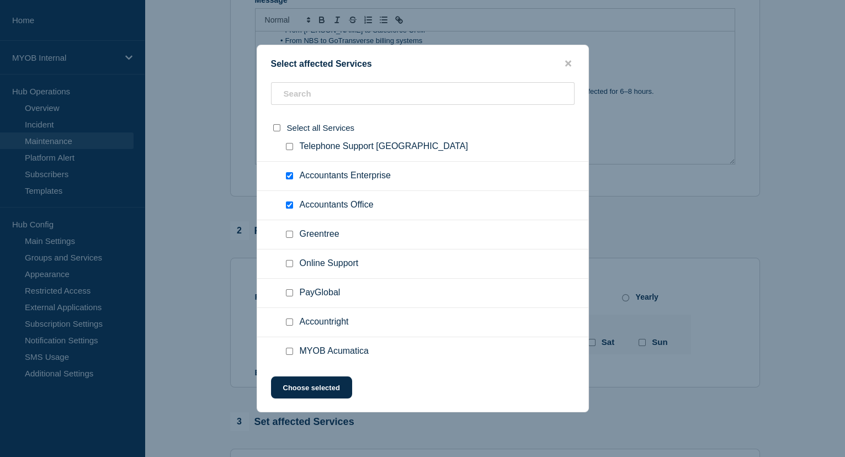
scroll to position [1153, 0]
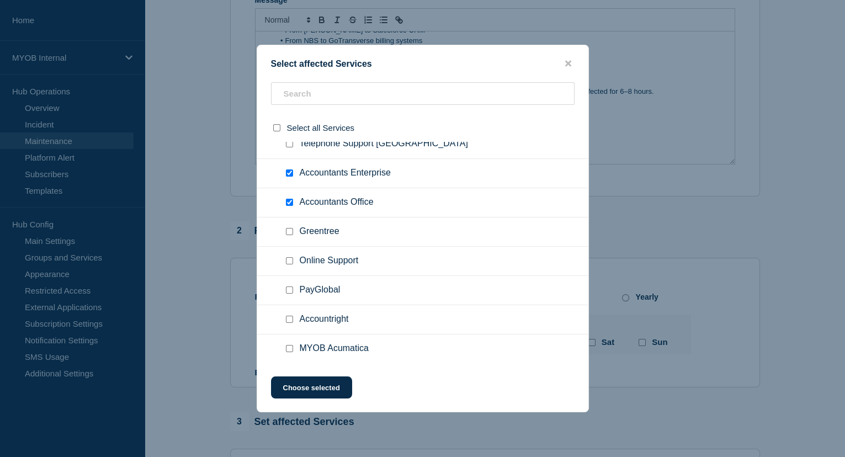
click at [291, 345] on input "MYOB Acumatica checkbox" at bounding box center [289, 348] width 7 height 7
checkbox input "true"
click at [288, 318] on input "Accountright checkbox" at bounding box center [289, 319] width 7 height 7
checkbox input "true"
click at [289, 228] on input "Greentree checkbox" at bounding box center [289, 231] width 7 height 7
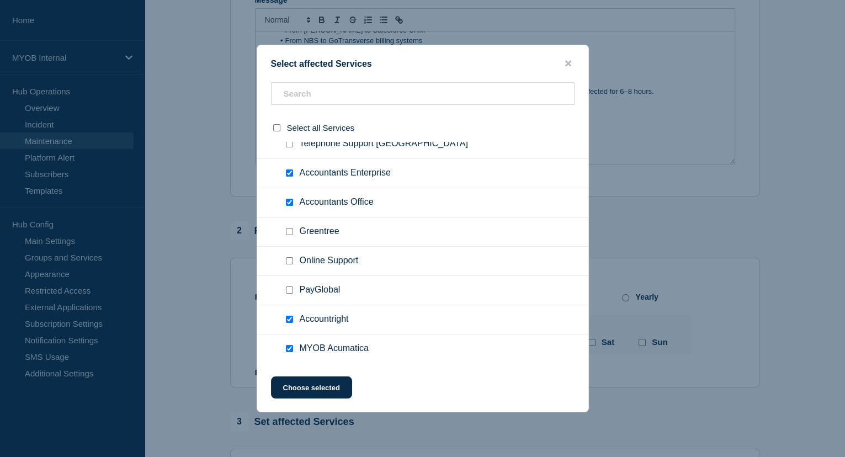
checkbox input "true"
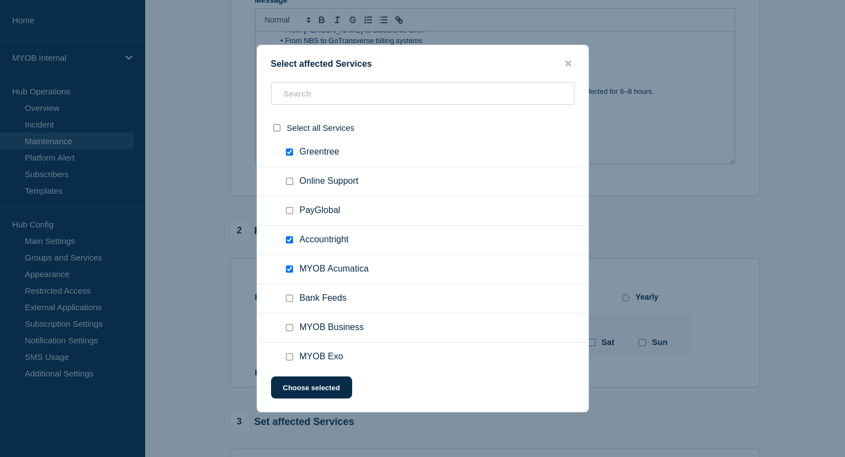
scroll to position [1254, 0]
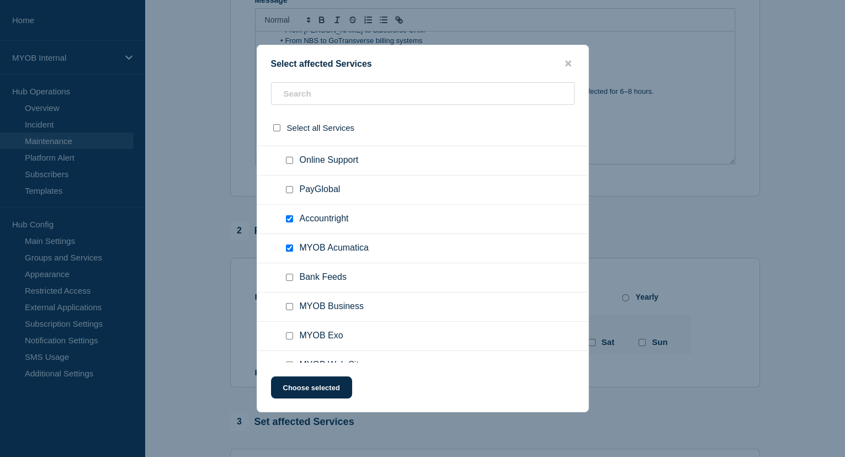
click at [287, 303] on input "MYOB Business checkbox" at bounding box center [289, 306] width 7 height 7
checkbox input "true"
click at [286, 332] on input "MYOB Exo checkbox" at bounding box center [289, 335] width 7 height 7
checkbox input "true"
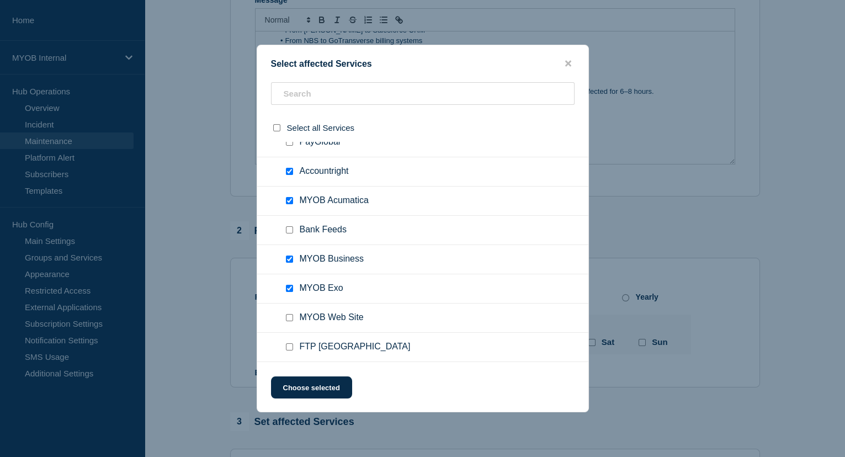
scroll to position [1304, 0]
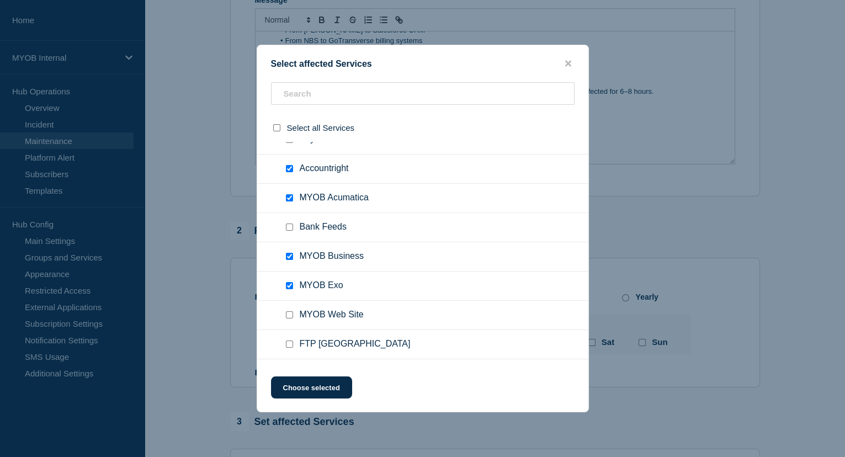
click at [291, 311] on input "MYOB Web Site checkbox" at bounding box center [289, 314] width 7 height 7
checkbox input "true"
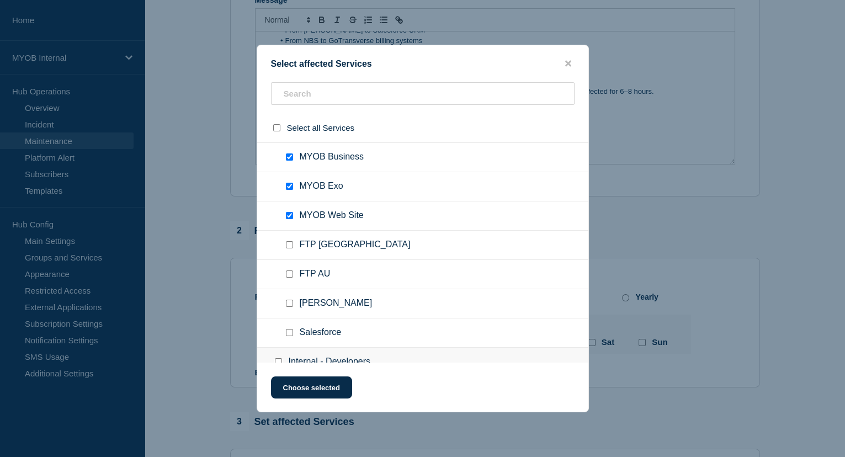
scroll to position [1404, 0]
click at [286, 298] on input "Archie checkbox" at bounding box center [289, 301] width 7 height 7
checkbox input "true"
click at [290, 328] on input "Salesforce checkbox" at bounding box center [289, 331] width 7 height 7
checkbox input "true"
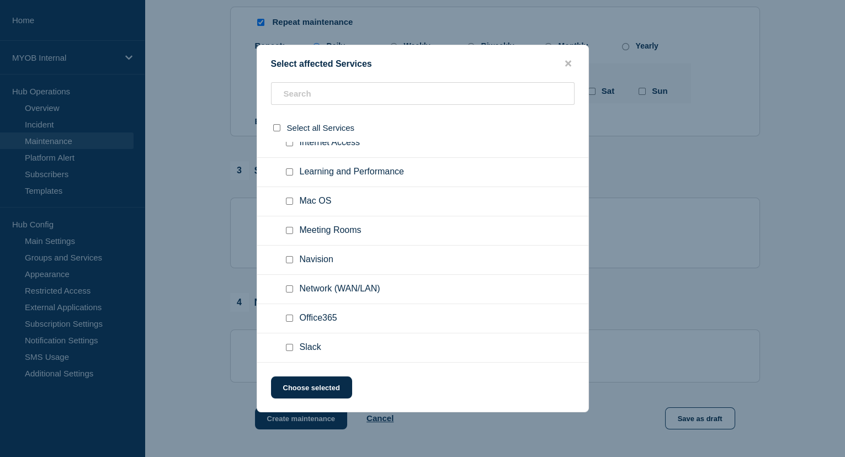
scroll to position [250, 0]
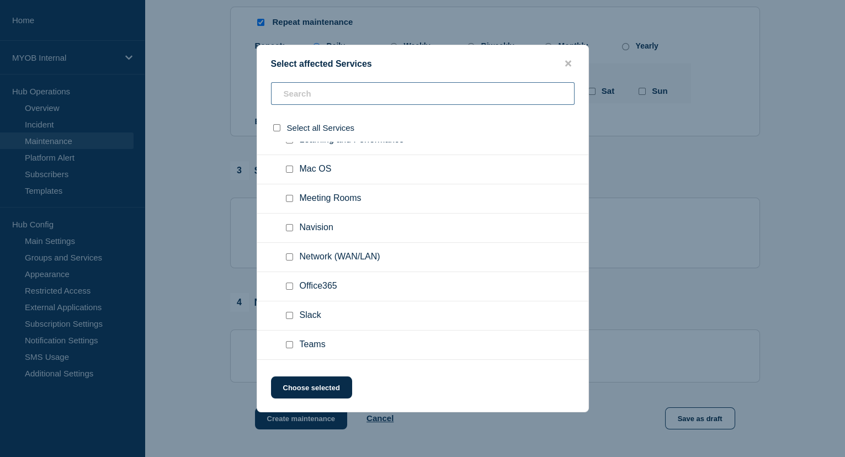
click at [339, 95] on input "text" at bounding box center [422, 93] width 303 height 23
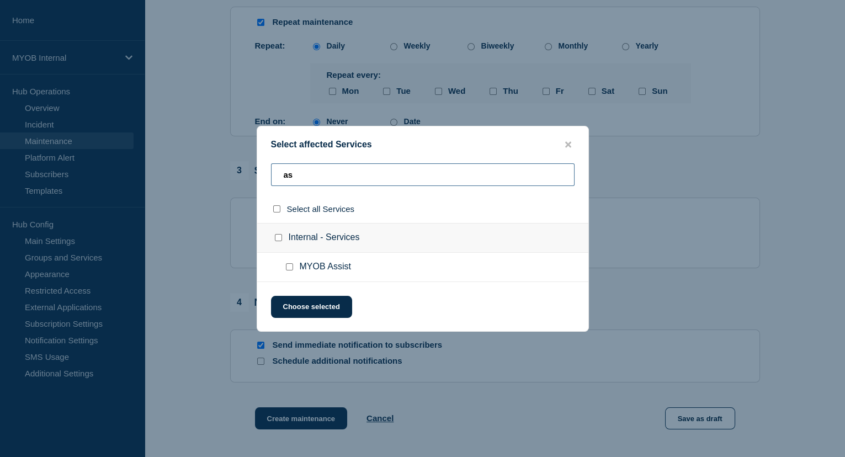
type input "as"
click at [289, 267] on input "MYOB Assist checkbox" at bounding box center [289, 266] width 7 height 7
checkbox input "true"
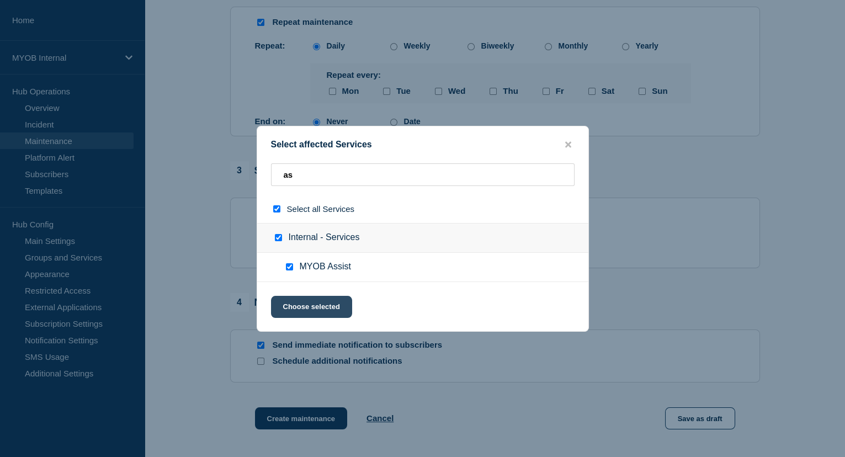
click at [323, 306] on button "Choose selected" at bounding box center [311, 307] width 81 height 22
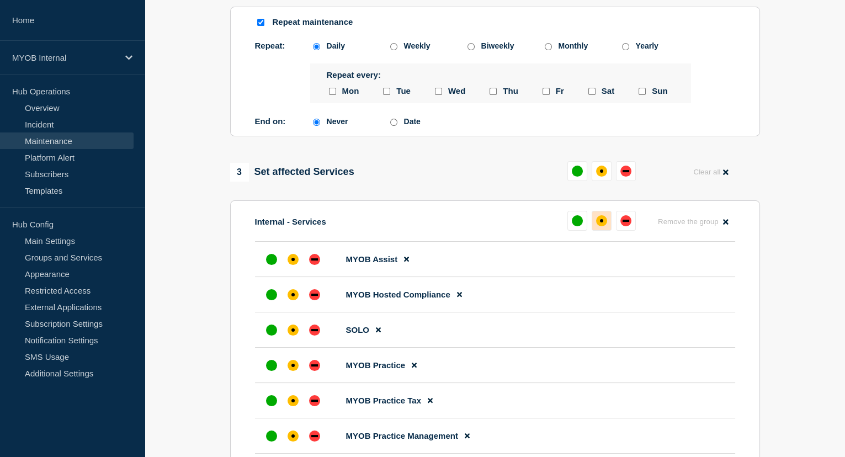
click at [601, 226] on div "affected" at bounding box center [601, 220] width 11 height 11
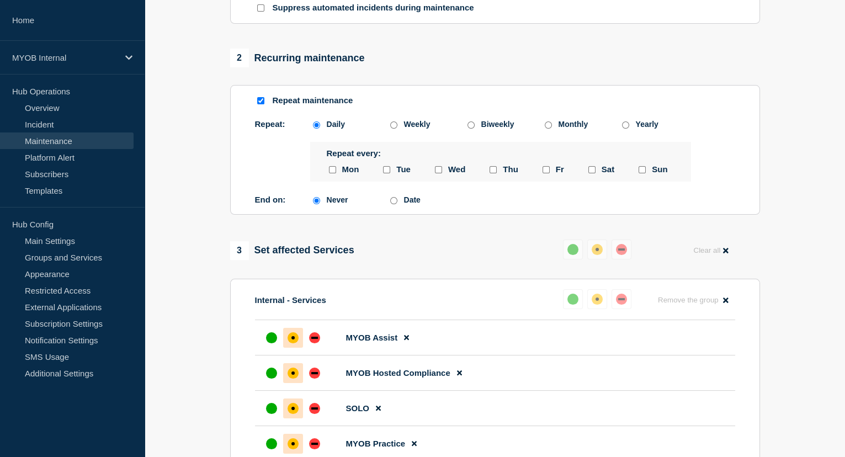
scroll to position [275, 0]
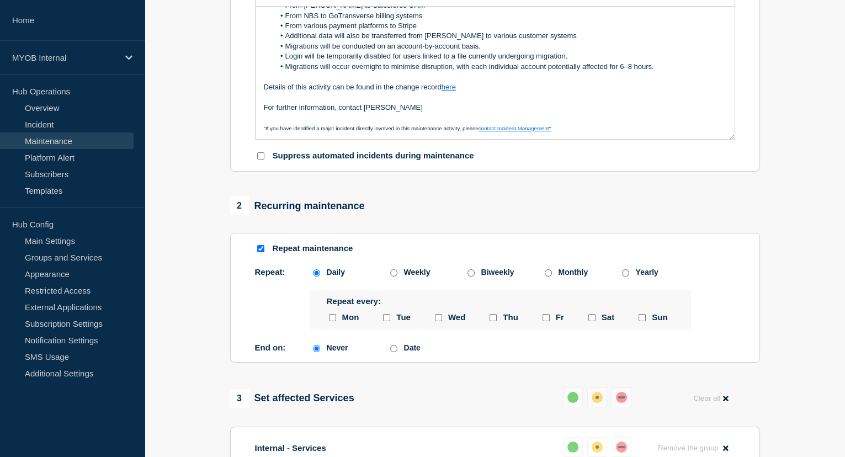
click at [395, 349] on input "Date" at bounding box center [393, 348] width 7 height 7
radio input "true"
radio input "false"
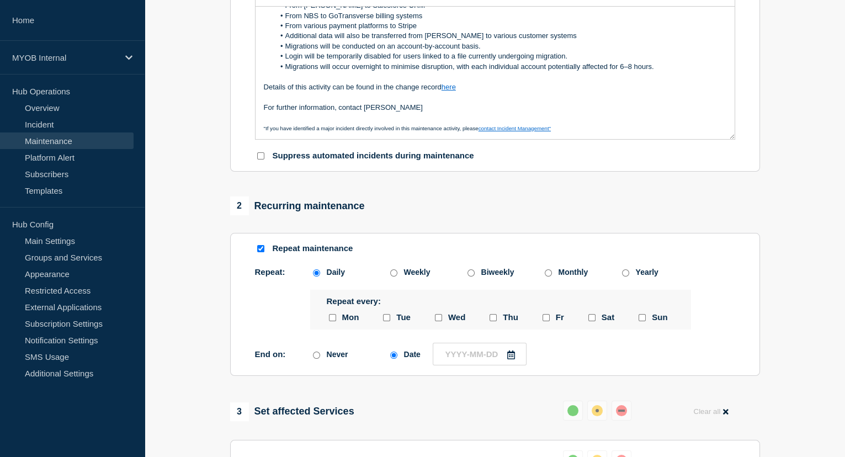
click at [333, 319] on input "monday checkbox" at bounding box center [332, 317] width 7 height 7
checkbox input "true"
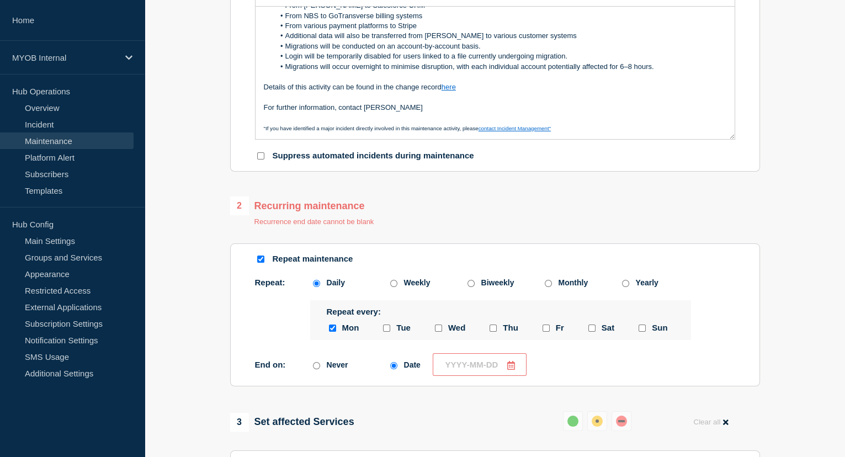
click at [388, 329] on input "tuesday checkbox" at bounding box center [386, 327] width 7 height 7
checkbox input "true"
click at [435, 328] on input "wednesday checkbox" at bounding box center [438, 327] width 7 height 7
checkbox input "true"
drag, startPoint x: 494, startPoint y: 328, endPoint x: 507, endPoint y: 328, distance: 12.7
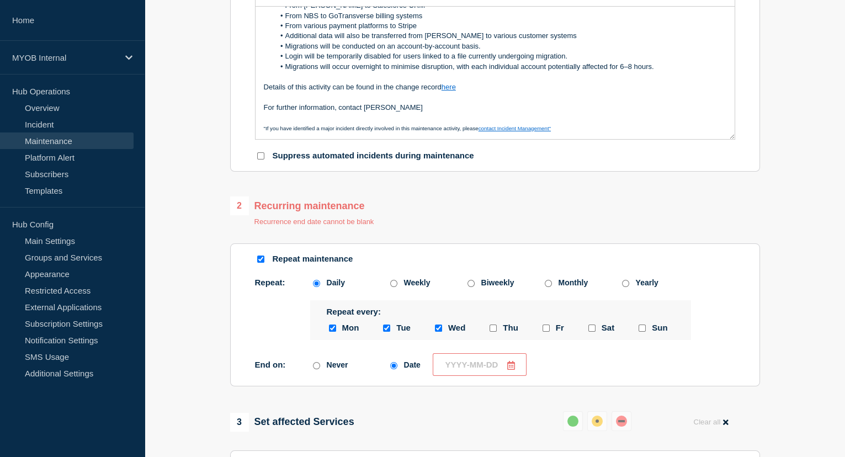
click at [495, 328] on input "thursday checkbox" at bounding box center [492, 327] width 7 height 7
checkbox input "true"
click at [548, 330] on input "friday checkbox" at bounding box center [545, 327] width 7 height 7
checkbox input "true"
drag, startPoint x: 590, startPoint y: 330, endPoint x: 618, endPoint y: 329, distance: 27.6
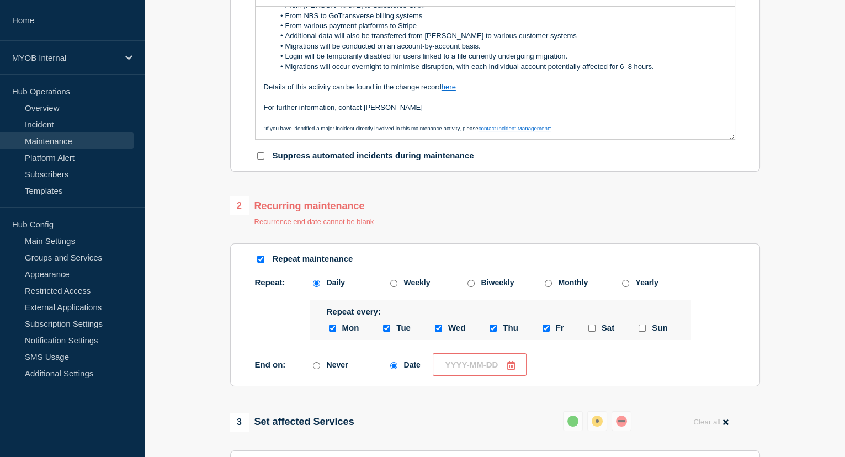
click at [591, 330] on input "saturday checkbox" at bounding box center [591, 327] width 7 height 7
checkbox input "true"
click at [646, 327] on div at bounding box center [641, 328] width 11 height 10
click at [641, 327] on input "sunday checkbox" at bounding box center [641, 327] width 7 height 7
checkbox input "true"
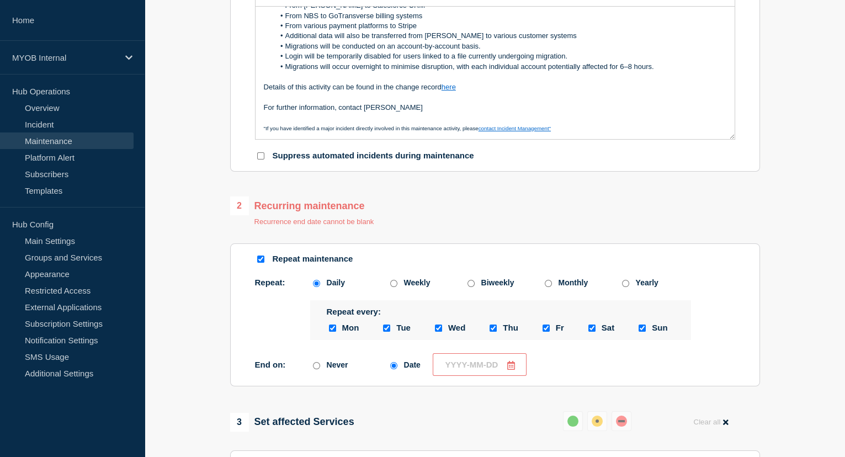
click at [510, 364] on icon at bounding box center [511, 365] width 8 height 9
click at [557, 215] on polyline "button" at bounding box center [557, 214] width 3 height 7
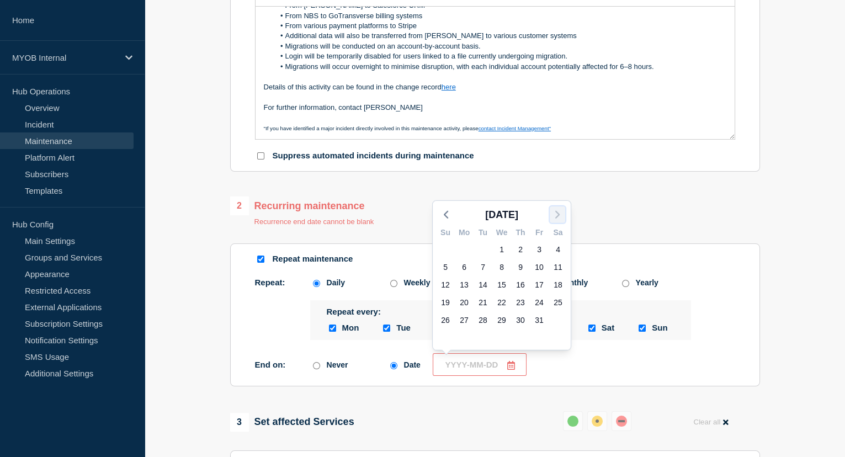
click at [557, 215] on icon "button" at bounding box center [557, 214] width 13 height 13
click at [556, 215] on icon "button" at bounding box center [557, 214] width 13 height 13
click at [554, 318] on div "31" at bounding box center [557, 319] width 15 height 15
type input "[DATE]"
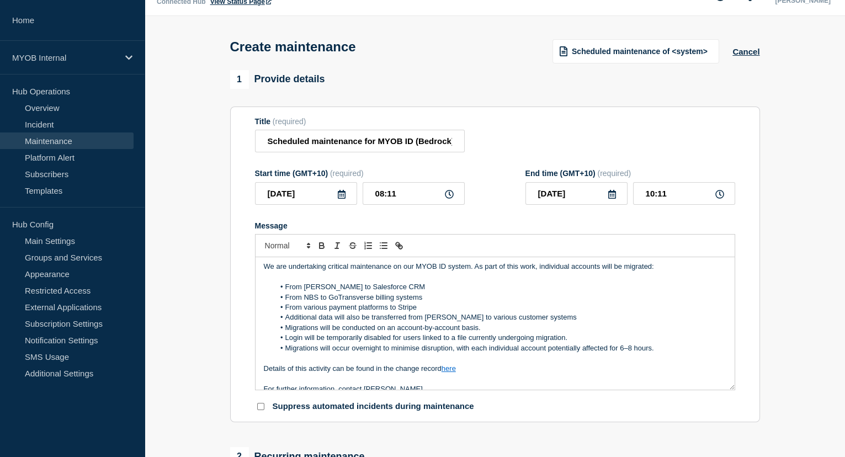
scroll to position [0, 0]
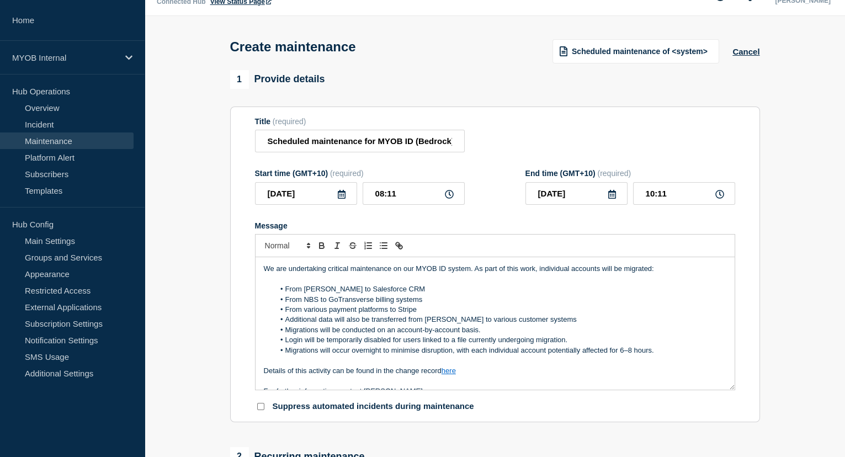
click at [342, 196] on icon at bounding box center [341, 194] width 9 height 9
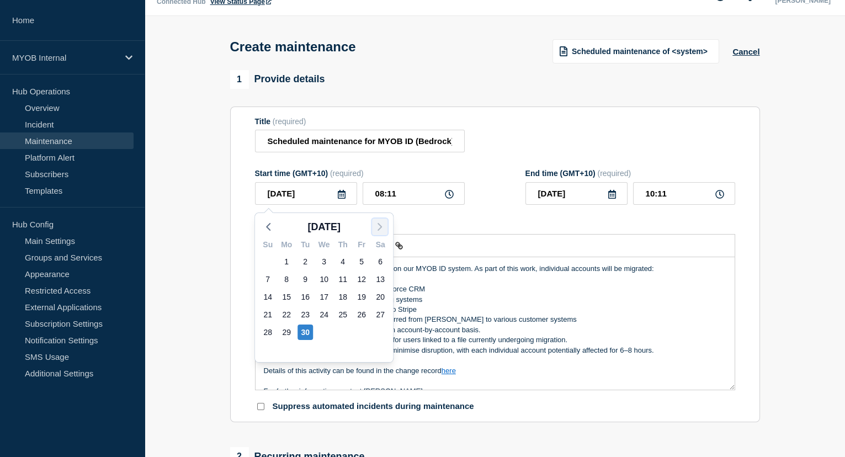
click at [376, 227] on icon "button" at bounding box center [379, 226] width 13 height 13
click at [382, 228] on icon "button" at bounding box center [379, 226] width 13 height 13
click at [286, 332] on div "24" at bounding box center [286, 331] width 15 height 15
type input "[DATE]"
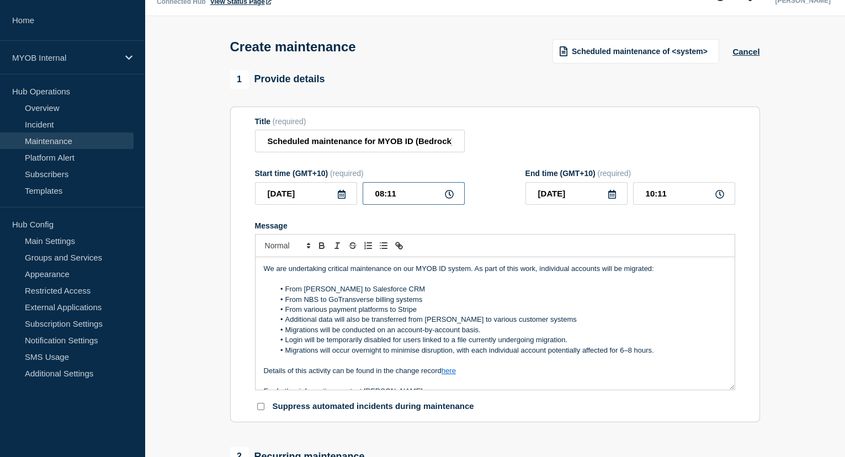
click at [388, 199] on input "08:11" at bounding box center [413, 193] width 102 height 23
click at [610, 196] on icon at bounding box center [611, 194] width 9 height 9
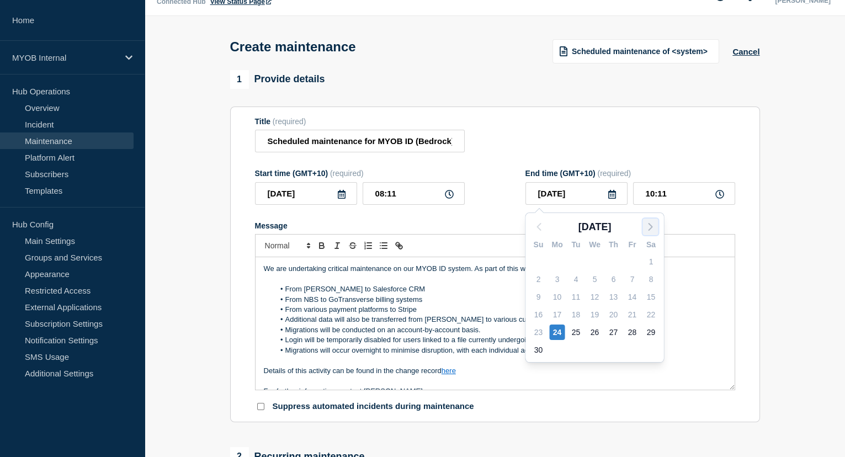
click at [649, 225] on polyline "button" at bounding box center [650, 226] width 3 height 7
click at [651, 329] on div "31" at bounding box center [650, 331] width 15 height 15
type input "[DATE]"
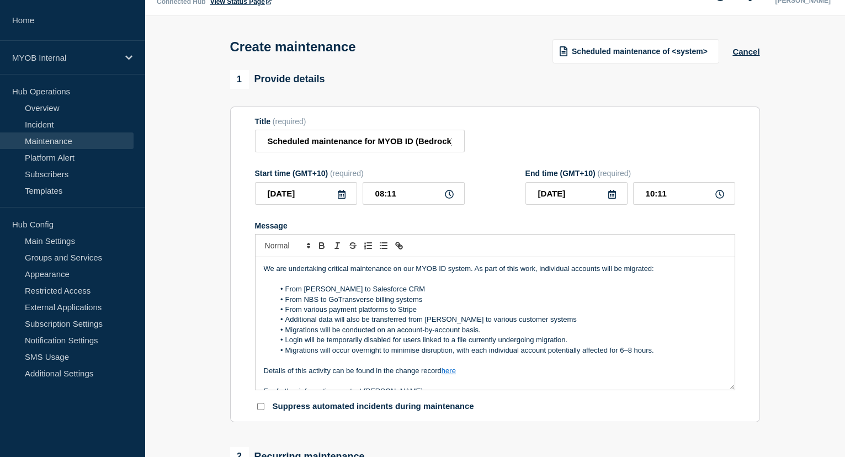
click at [656, 136] on div "Title (required) Scheduled maintenance for MYOB ID (Bedrock)" at bounding box center [495, 135] width 480 height 36
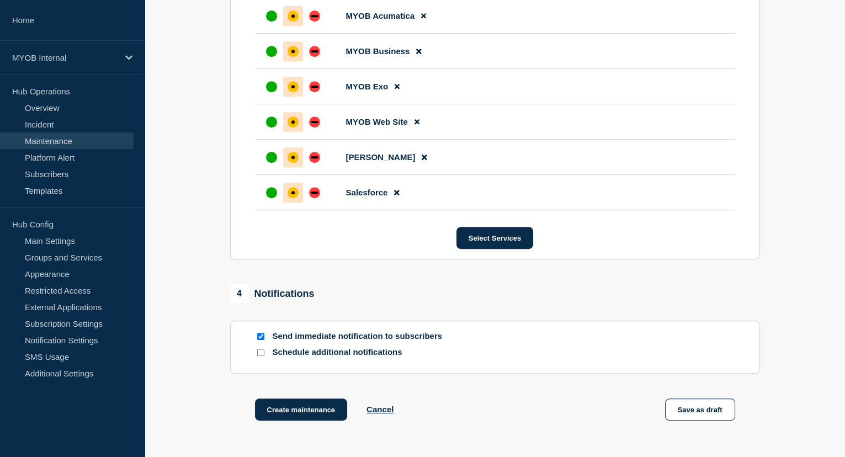
scroll to position [1241, 0]
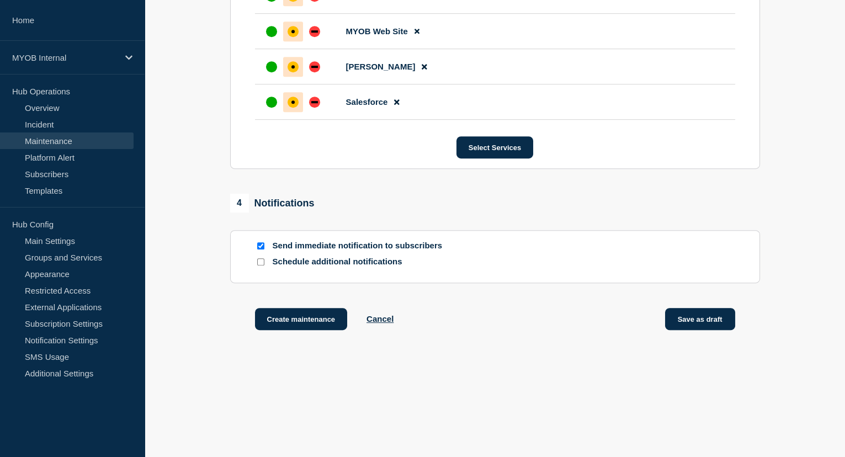
click at [686, 317] on button "Save as draft" at bounding box center [700, 319] width 70 height 22
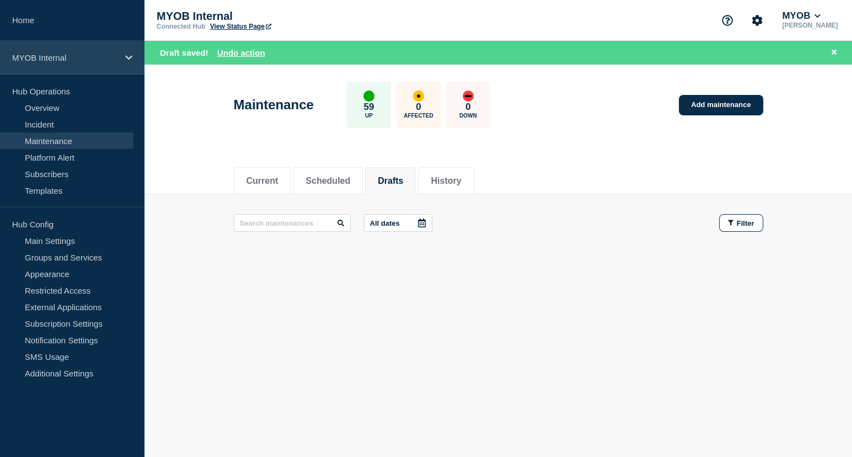
click at [64, 62] on div "MYOB Internal" at bounding box center [72, 58] width 145 height 34
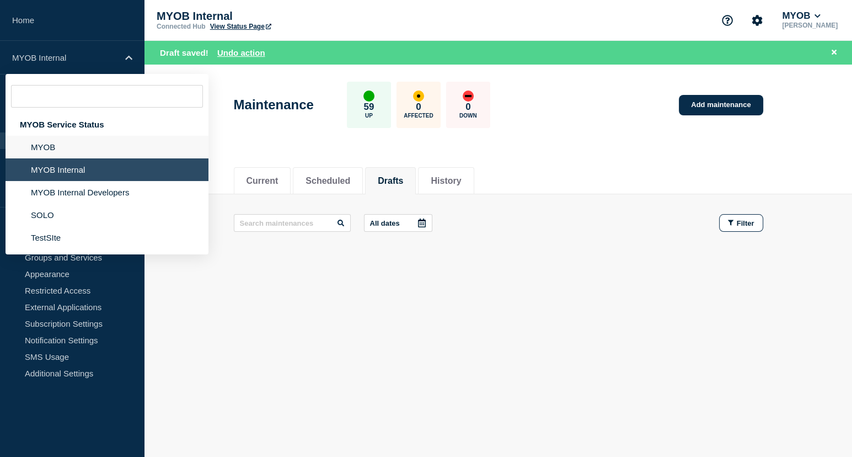
click at [73, 145] on li "MYOB" at bounding box center [107, 147] width 203 height 23
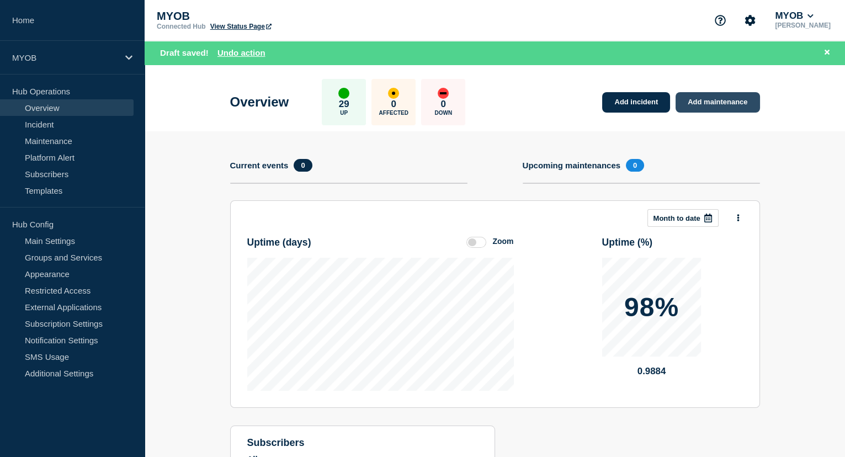
click at [750, 101] on link "Add maintenance" at bounding box center [717, 102] width 84 height 20
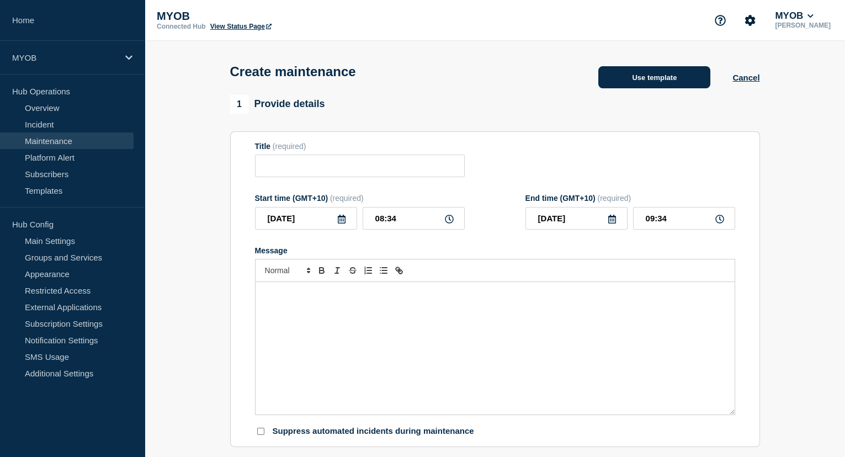
click at [650, 74] on button "Use template" at bounding box center [654, 77] width 112 height 22
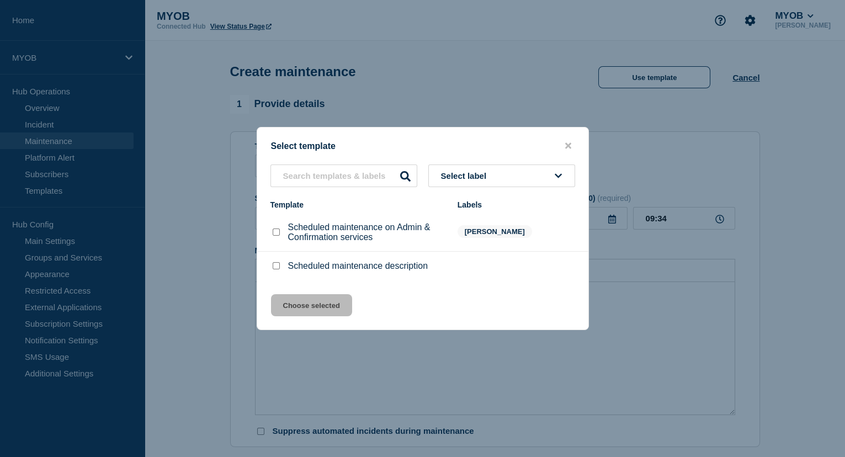
click at [275, 262] on div at bounding box center [275, 265] width 11 height 11
click at [274, 266] on input "Scheduled maintenance description checkbox" at bounding box center [276, 265] width 7 height 7
checkbox input "true"
click at [316, 312] on button "Choose selected" at bounding box center [311, 305] width 81 height 22
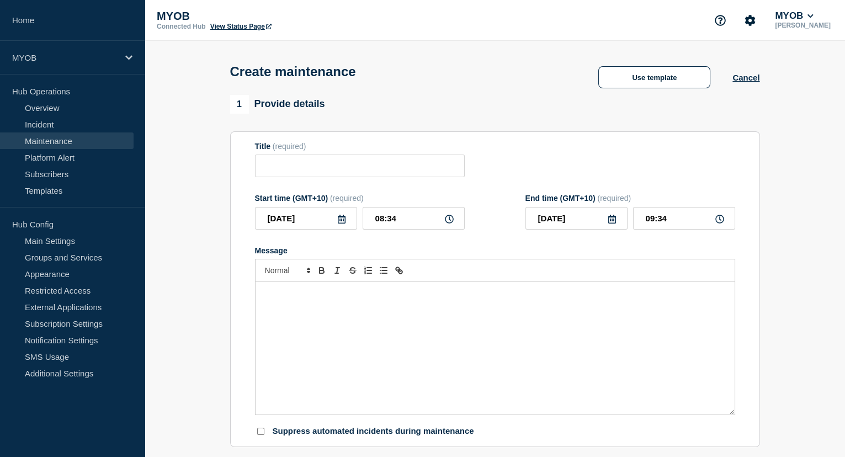
type input "Scheduled maintenance description"
type input "10:34"
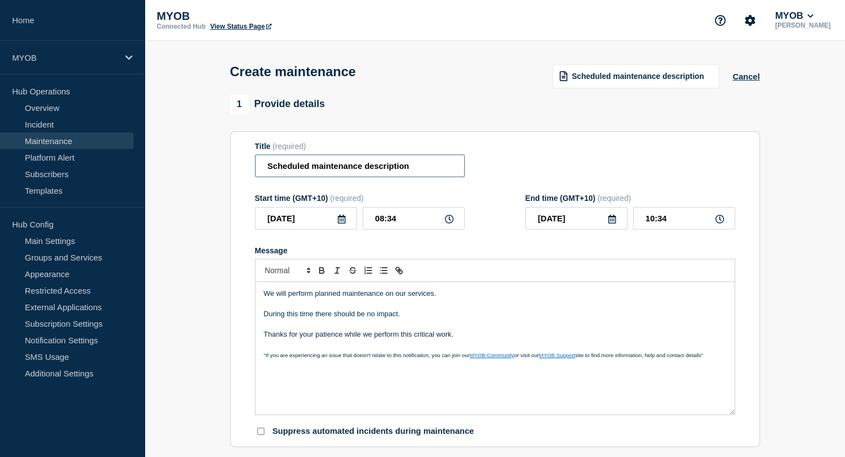
drag, startPoint x: 425, startPoint y: 170, endPoint x: 365, endPoint y: 171, distance: 60.1
click at [365, 171] on input "Scheduled maintenance description" at bounding box center [360, 165] width 210 height 23
type input "Scheduled maintenance of MYOB services"
click at [407, 296] on p "We will perform planned maintenance on our services." at bounding box center [495, 294] width 462 height 10
drag, startPoint x: 394, startPoint y: 312, endPoint x: 343, endPoint y: 319, distance: 52.3
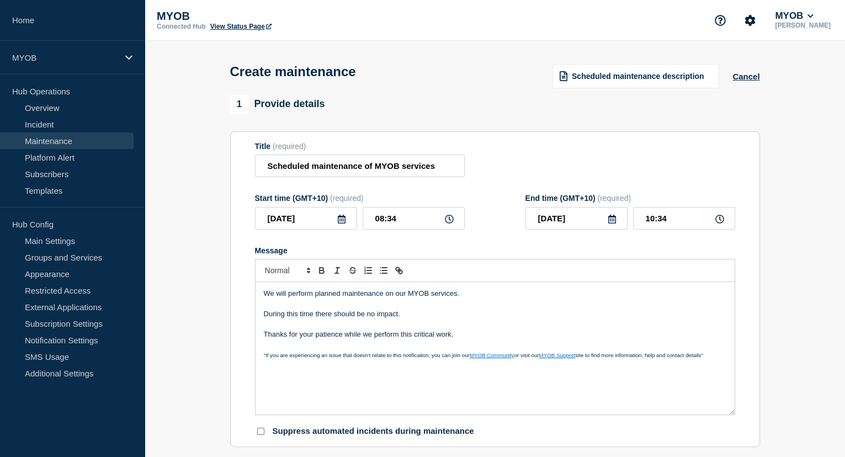
click at [343, 319] on p "During this time there should be no impact." at bounding box center [495, 314] width 462 height 10
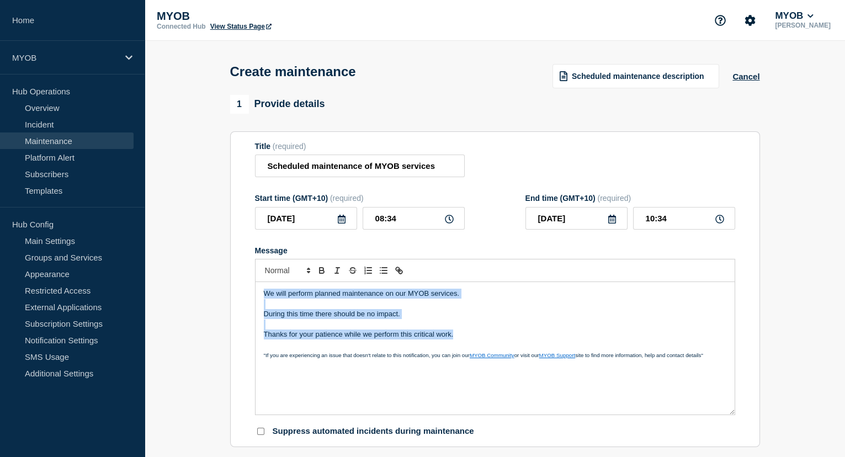
drag, startPoint x: 470, startPoint y: 337, endPoint x: 237, endPoint y: 276, distance: 241.0
click at [238, 275] on section "Title (required) Scheduled maintenance of MYOB services Start time (GMT+10) (re…" at bounding box center [495, 289] width 530 height 316
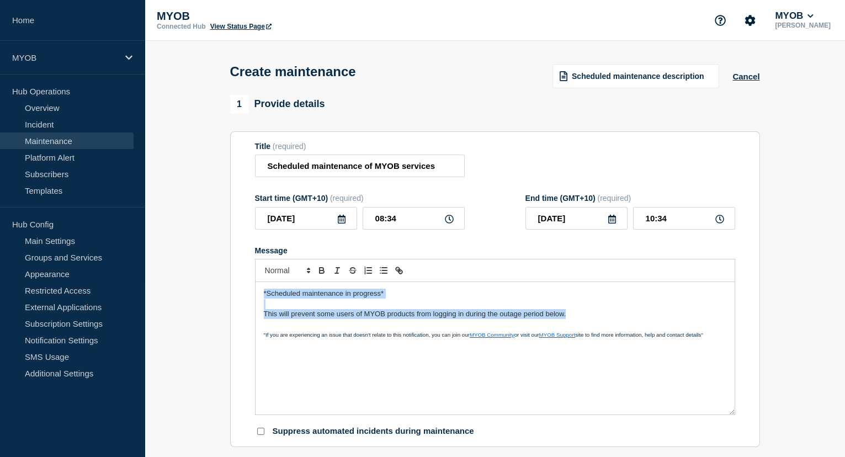
drag, startPoint x: 574, startPoint y: 316, endPoint x: 253, endPoint y: 291, distance: 321.6
click at [253, 291] on section "Title (required) Scheduled maintenance of MYOB services Start time (GMT+10) (re…" at bounding box center [495, 289] width 530 height 316
copy div "*Scheduled maintenance in progress* This will prevent some users of MYOB produc…"
click at [415, 294] on p "*Scheduled maintenance in progress*" at bounding box center [495, 294] width 462 height 10
drag, startPoint x: 578, startPoint y: 316, endPoint x: 275, endPoint y: 300, distance: 303.3
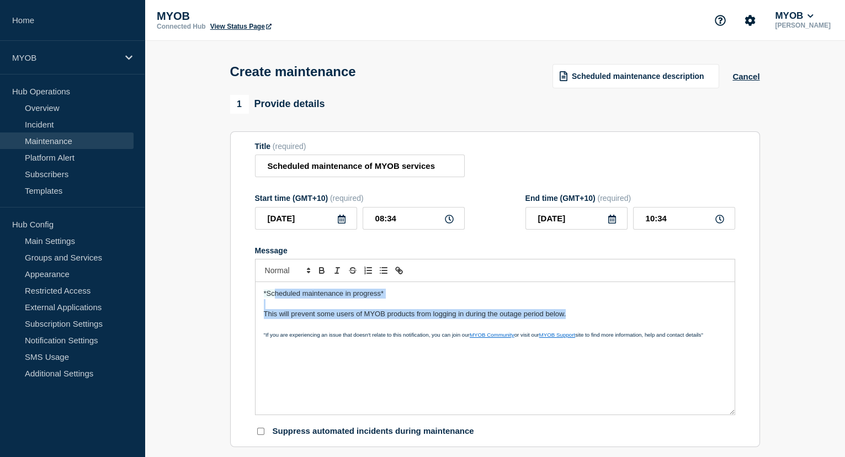
click at [275, 300] on div "*Scheduled maintenance in progress* This will prevent some users of MYOB produc…" at bounding box center [494, 348] width 479 height 132
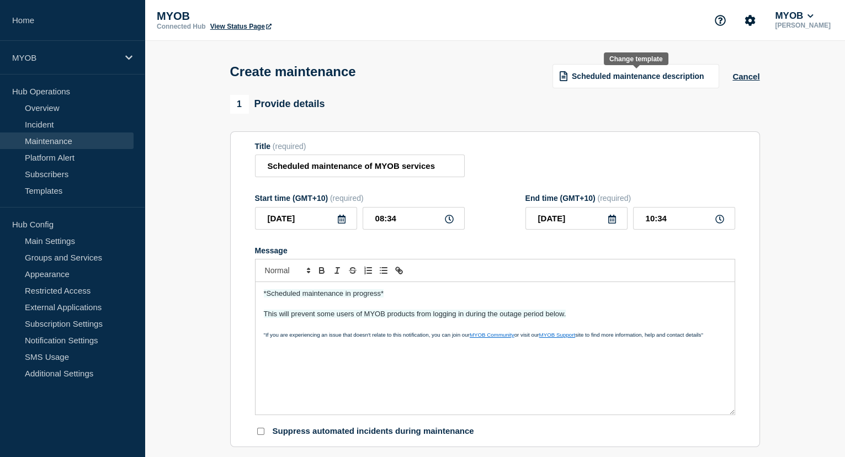
click at [658, 86] on div "Scheduled maintenance description" at bounding box center [635, 76] width 167 height 24
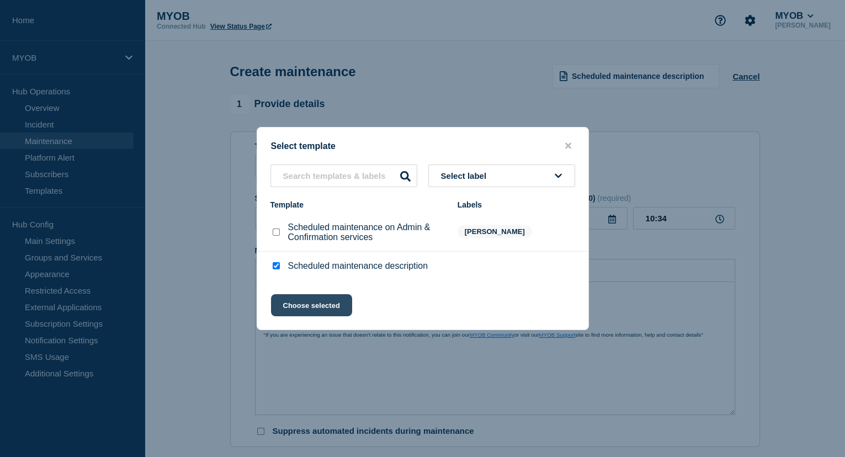
click at [317, 303] on button "Choose selected" at bounding box center [311, 305] width 81 height 22
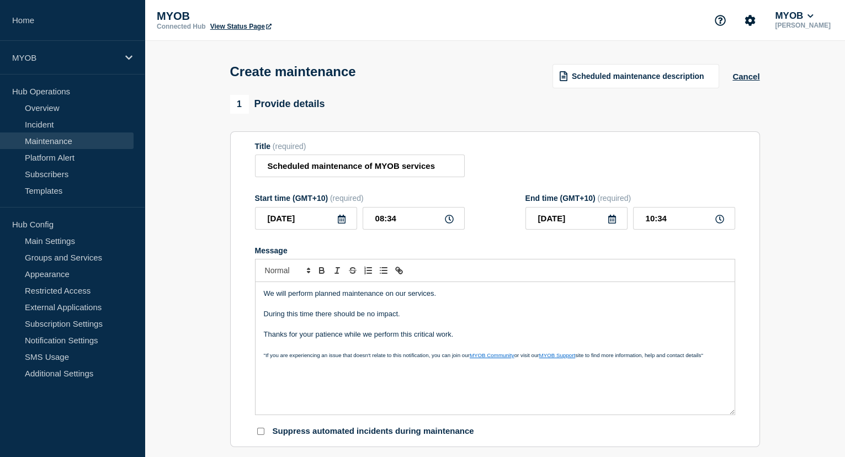
click at [410, 295] on p "We will perform planned maintenance on our services." at bounding box center [495, 294] width 462 height 10
drag, startPoint x: 404, startPoint y: 316, endPoint x: 281, endPoint y: 316, distance: 123.6
click at [281, 316] on p "During this time there should be no impact." at bounding box center [495, 314] width 462 height 10
click at [366, 319] on p "During this time there should be no impact." at bounding box center [495, 314] width 462 height 10
drag, startPoint x: 412, startPoint y: 312, endPoint x: 316, endPoint y: 316, distance: 96.1
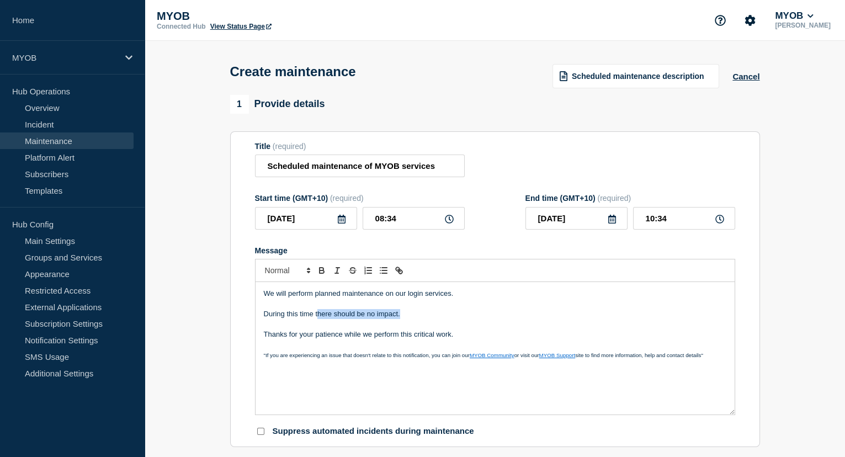
click at [316, 316] on p "During this time there should be no impact." at bounding box center [495, 314] width 462 height 10
click at [522, 322] on p "Message" at bounding box center [495, 324] width 462 height 10
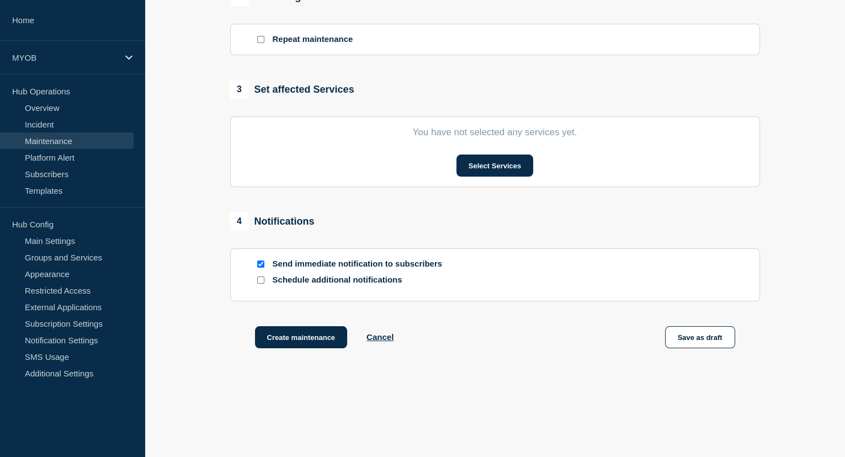
scroll to position [503, 0]
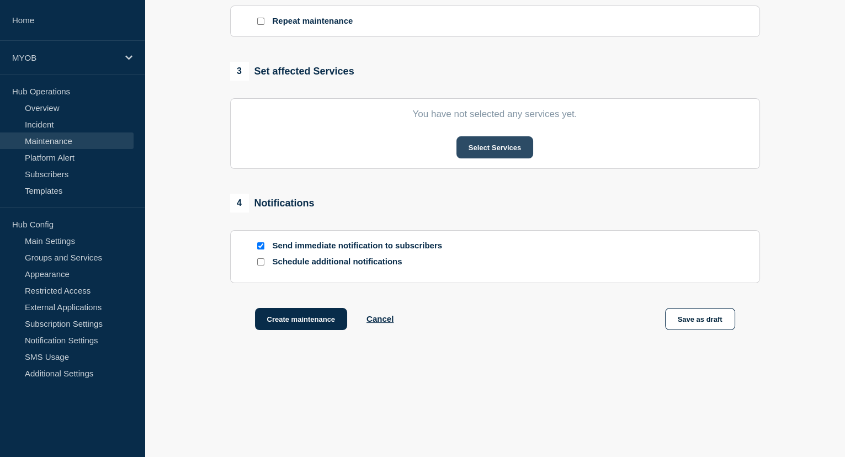
click at [491, 152] on button "Select Services" at bounding box center [494, 147] width 77 height 22
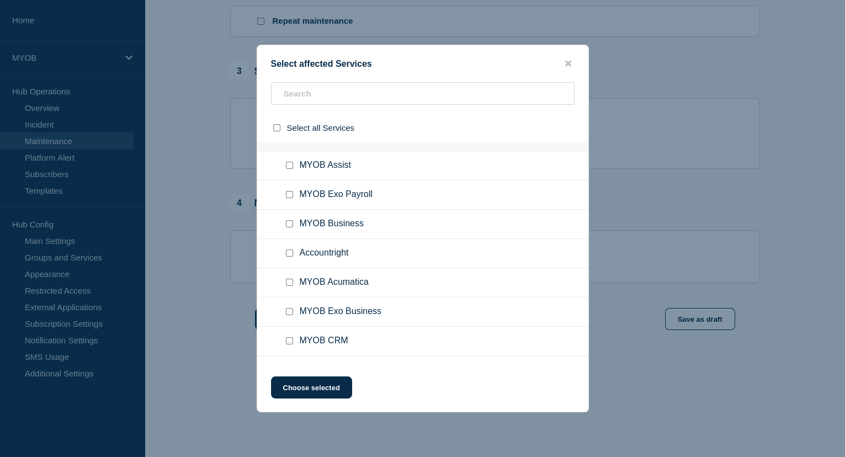
scroll to position [50, 0]
click at [289, 220] on input "Accountright checkbox" at bounding box center [289, 223] width 7 height 7
checkbox input "true"
click at [284, 195] on div at bounding box center [292, 194] width 16 height 11
click at [286, 195] on input "MYOB Business checkbox" at bounding box center [289, 194] width 7 height 7
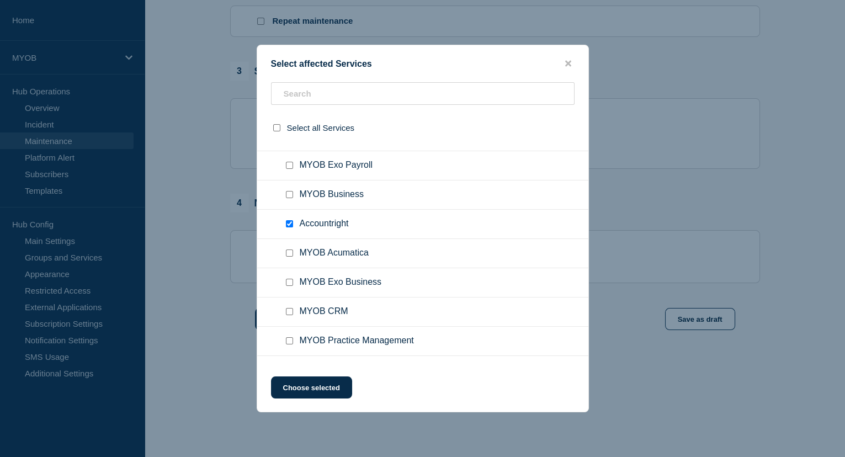
checkbox input "true"
click at [289, 167] on input "MYOB Exo Payroll checkbox" at bounding box center [289, 165] width 7 height 7
checkbox input "true"
click at [286, 251] on input "MYOB Acumatica checkbox" at bounding box center [289, 252] width 7 height 7
checkbox input "true"
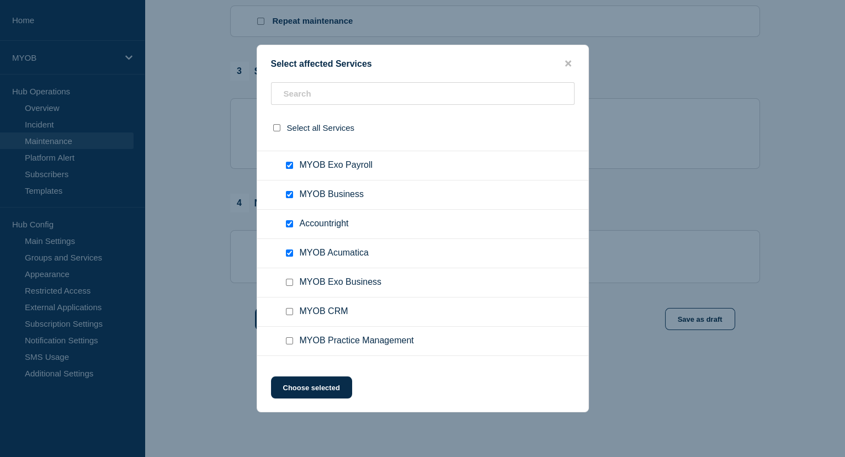
click at [288, 281] on input "MYOB Exo Business checkbox" at bounding box center [289, 282] width 7 height 7
checkbox input "true"
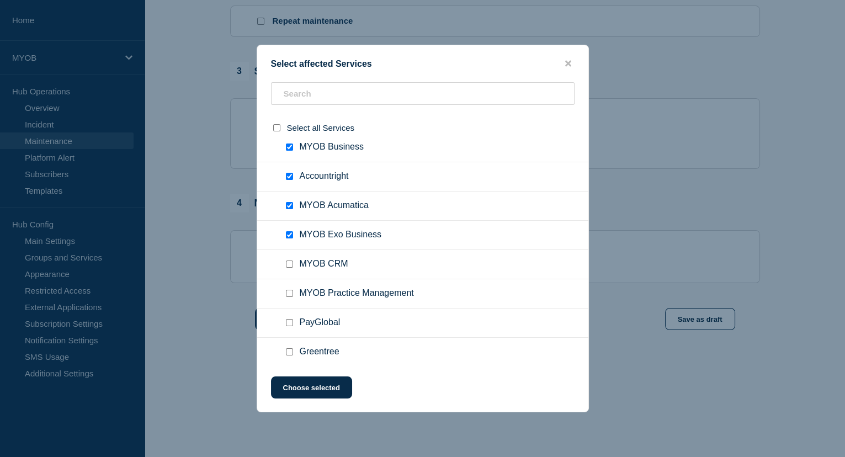
scroll to position [100, 0]
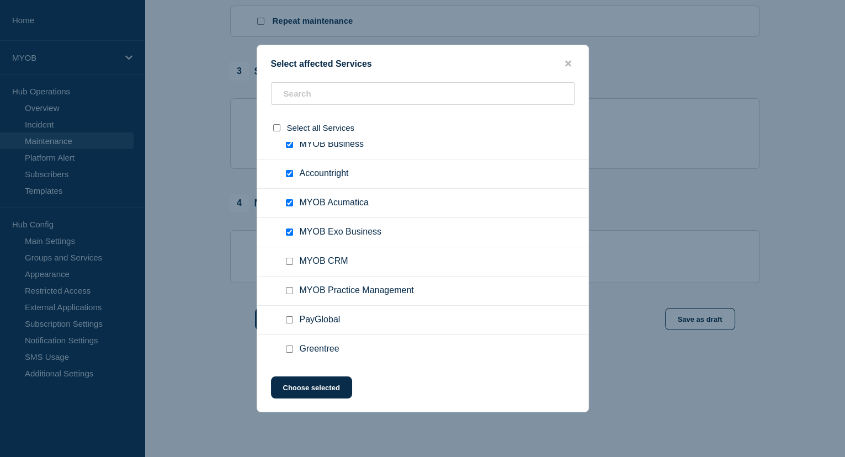
click at [289, 290] on input "MYOB Practice Management checkbox" at bounding box center [289, 290] width 7 height 7
checkbox input "true"
click at [289, 262] on input "MYOB CRM checkbox" at bounding box center [289, 261] width 7 height 7
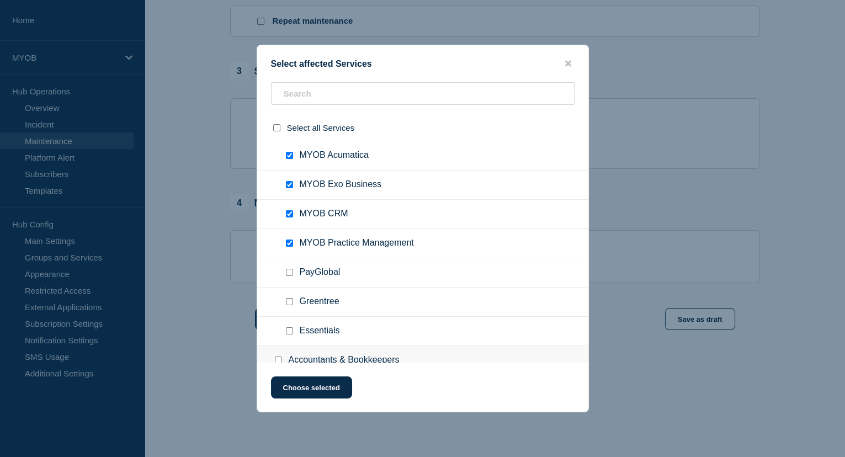
scroll to position [150, 0]
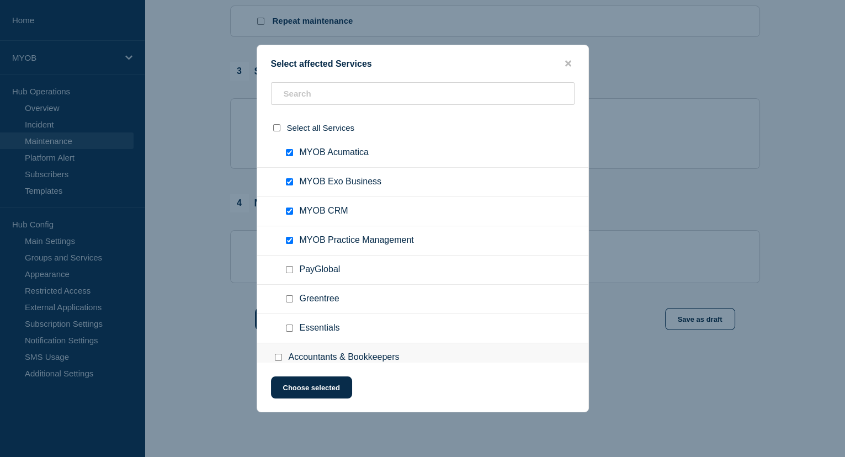
click at [291, 211] on input "MYOB CRM checkbox" at bounding box center [289, 210] width 7 height 7
checkbox input "false"
click at [291, 325] on input "Essentials checkbox" at bounding box center [289, 327] width 7 height 7
checkbox input "true"
click at [289, 298] on input "Greentree checkbox" at bounding box center [289, 298] width 7 height 7
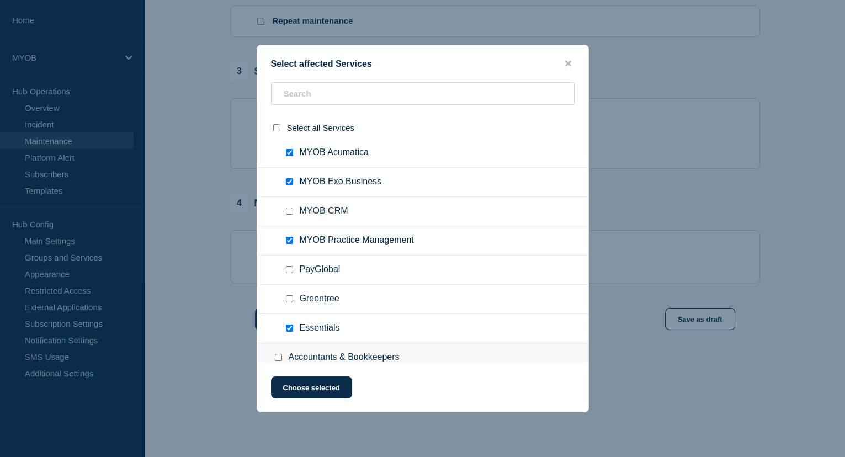
checkbox input "true"
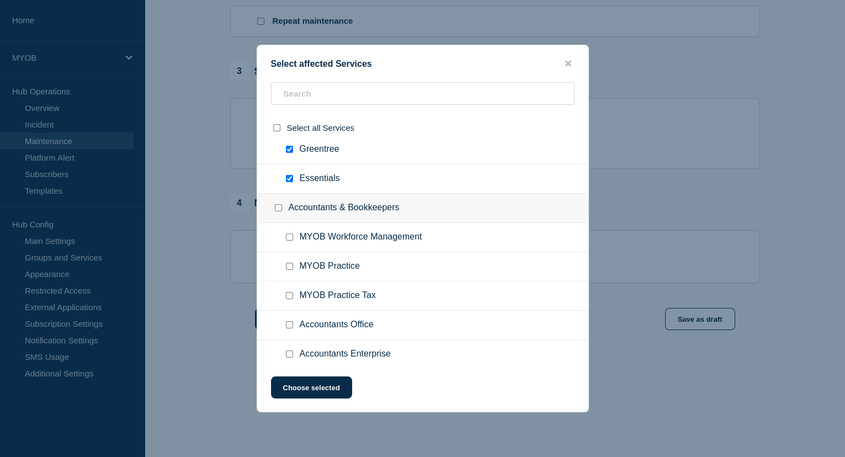
scroll to position [301, 0]
click at [290, 177] on input "Essentials checkbox" at bounding box center [289, 177] width 7 height 7
checkbox input "false"
click at [287, 262] on input "MYOB Practice checkbox" at bounding box center [289, 265] width 7 height 7
checkbox input "true"
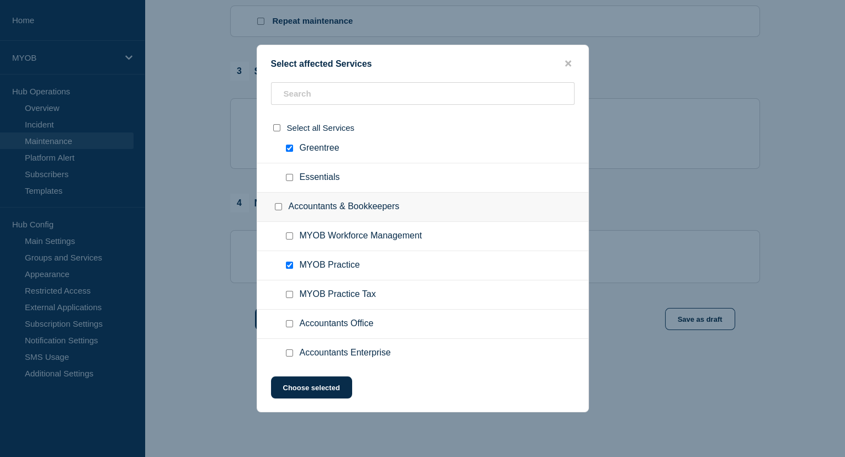
click at [291, 291] on input "MYOB Practice Tax checkbox" at bounding box center [289, 294] width 7 height 7
checkbox input "true"
click at [290, 324] on input "Accountants Office checkbox" at bounding box center [289, 323] width 7 height 7
checkbox input "true"
click at [286, 353] on input "Accountants Enterprise checkbox" at bounding box center [289, 352] width 7 height 7
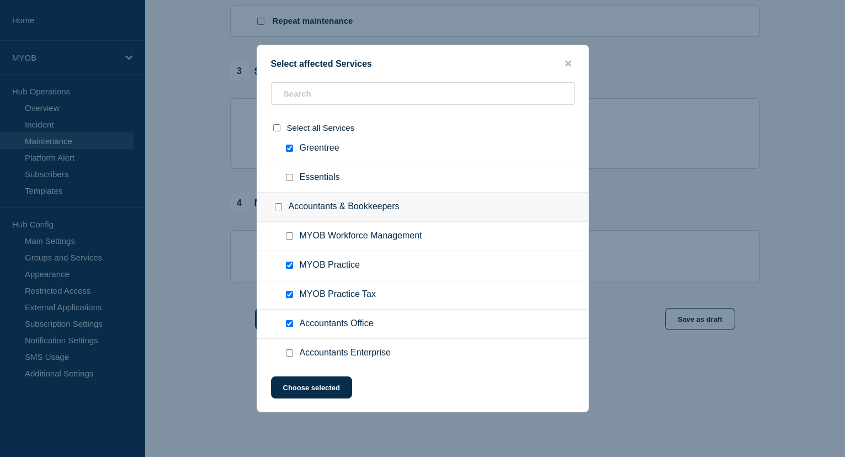
checkbox input "true"
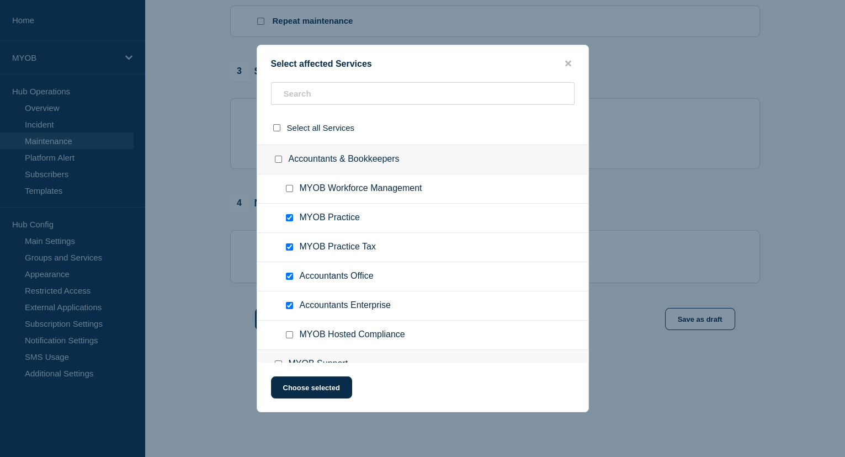
scroll to position [351, 0]
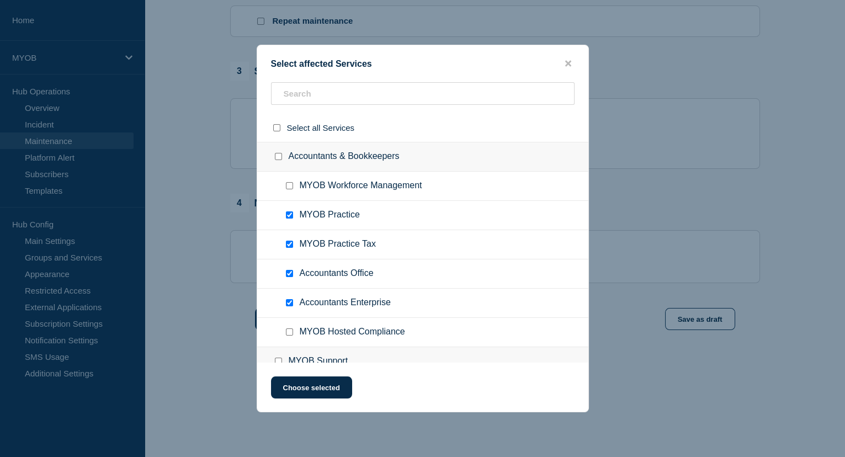
click at [289, 328] on input "MYOB Hosted Compliance checkbox" at bounding box center [289, 331] width 7 height 7
checkbox input "true"
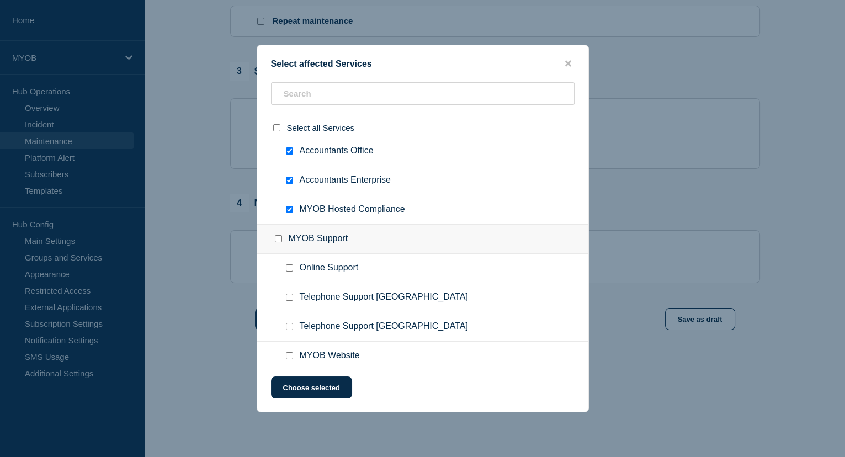
scroll to position [551, 0]
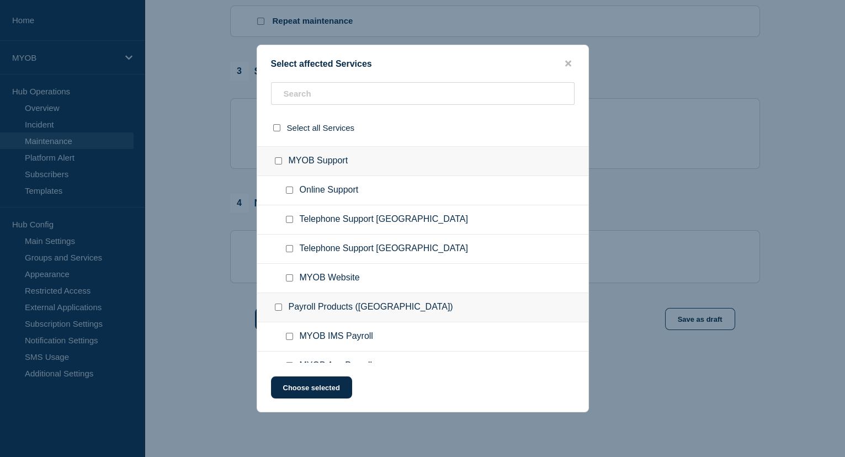
click at [286, 274] on input "MYOB Website checkbox" at bounding box center [289, 277] width 7 height 7
checkbox input "true"
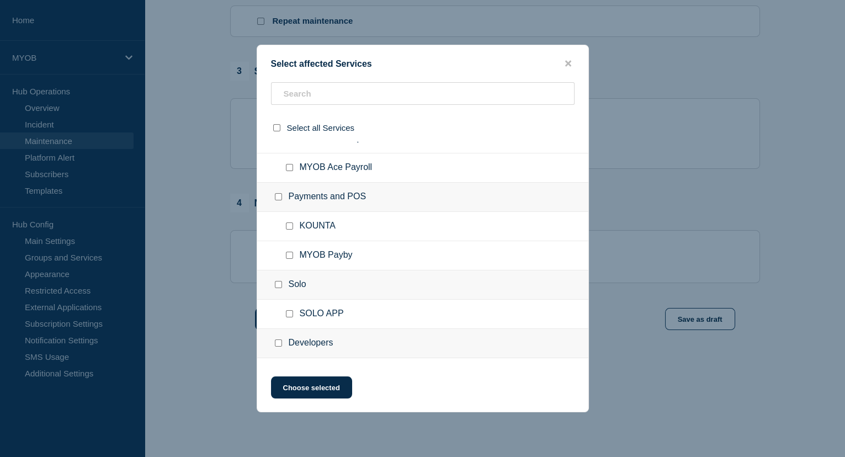
scroll to position [752, 0]
click at [292, 309] on input "SOLO APP checkbox" at bounding box center [289, 310] width 7 height 7
checkbox input "true"
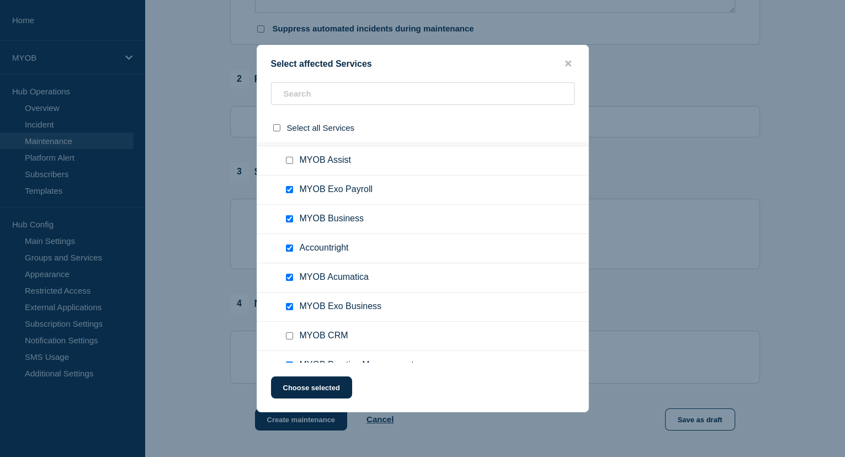
scroll to position [0, 0]
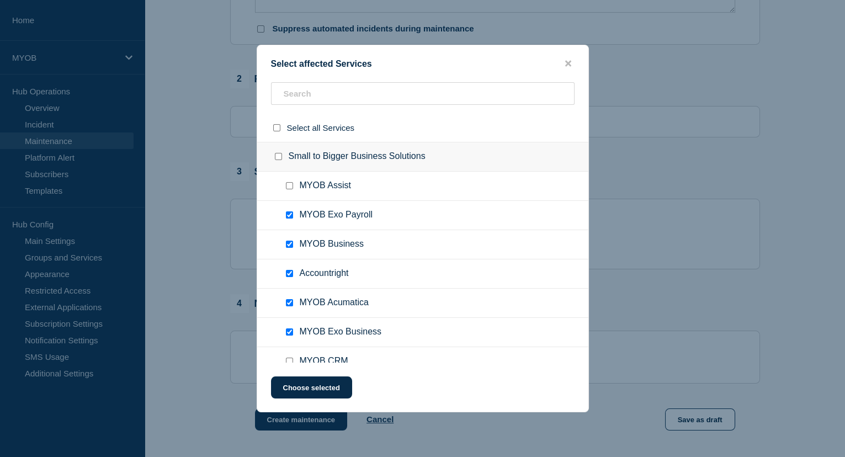
click at [292, 182] on input "MYOB Assist checkbox" at bounding box center [289, 185] width 7 height 7
checkbox input "true"
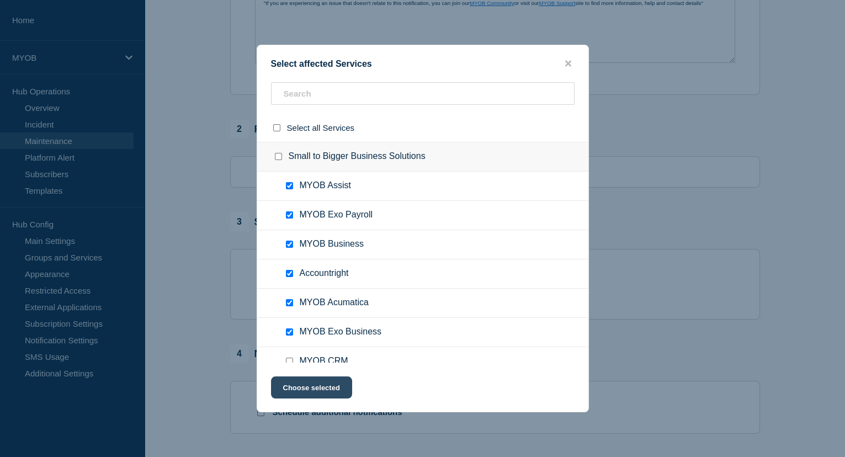
click at [327, 387] on button "Choose selected" at bounding box center [311, 387] width 81 height 22
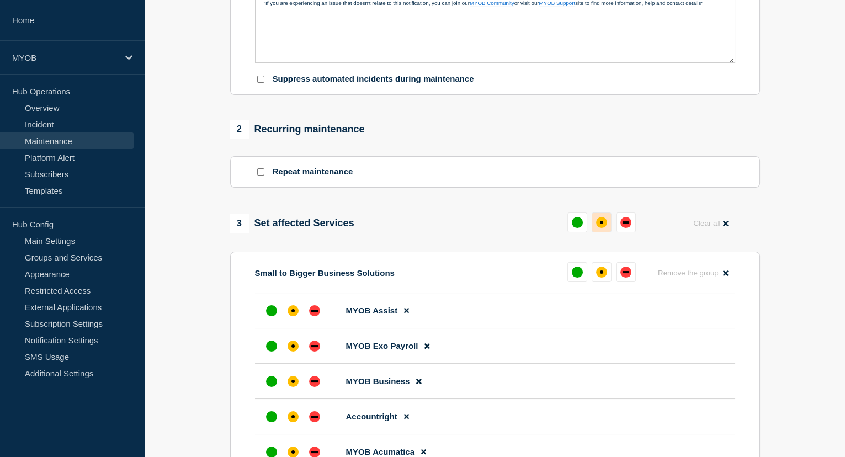
click at [596, 232] on button at bounding box center [601, 222] width 20 height 20
click at [258, 173] on input "Repeat maintenance" at bounding box center [260, 171] width 7 height 7
checkbox input "true"
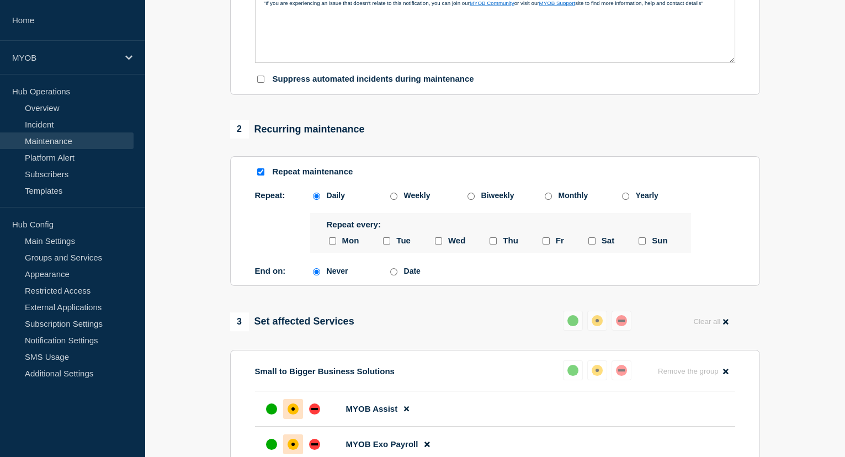
click at [331, 243] on input "monday checkbox" at bounding box center [332, 240] width 7 height 7
checkbox input "true"
click at [388, 243] on input "tuesday checkbox" at bounding box center [386, 240] width 7 height 7
checkbox input "true"
click at [439, 243] on input "wednesday checkbox" at bounding box center [438, 240] width 7 height 7
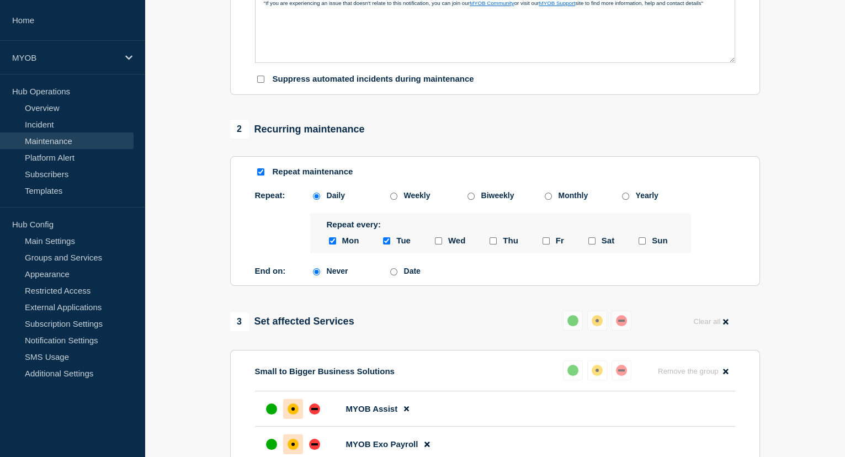
checkbox input "true"
click at [489, 242] on input "thursday checkbox" at bounding box center [492, 240] width 7 height 7
checkbox input "true"
click at [547, 242] on input "friday checkbox" at bounding box center [545, 240] width 7 height 7
checkbox input "true"
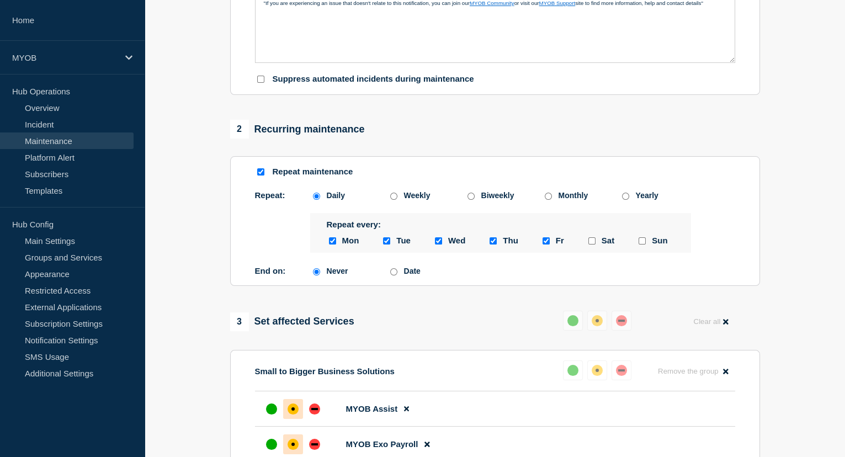
click at [596, 242] on div at bounding box center [591, 241] width 11 height 10
click at [589, 242] on input "saturday checkbox" at bounding box center [591, 240] width 7 height 7
checkbox input "true"
click at [642, 242] on input "sunday checkbox" at bounding box center [641, 240] width 7 height 7
checkbox input "true"
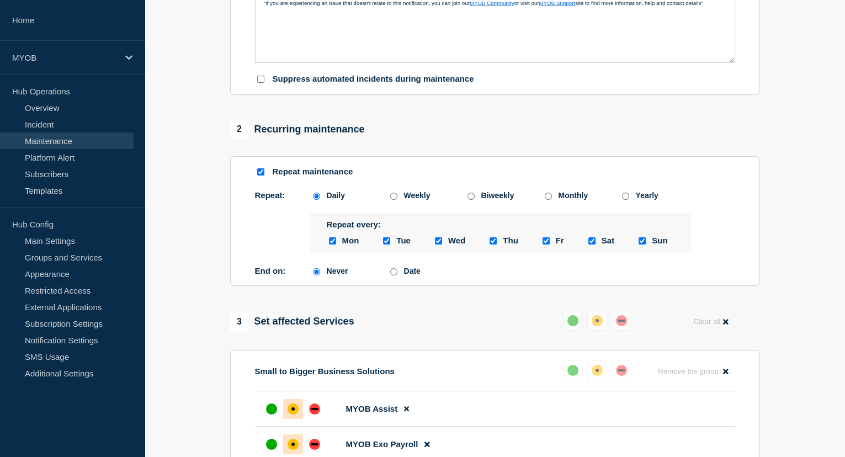
click at [393, 272] on input "Date" at bounding box center [393, 271] width 7 height 7
radio input "true"
radio input "false"
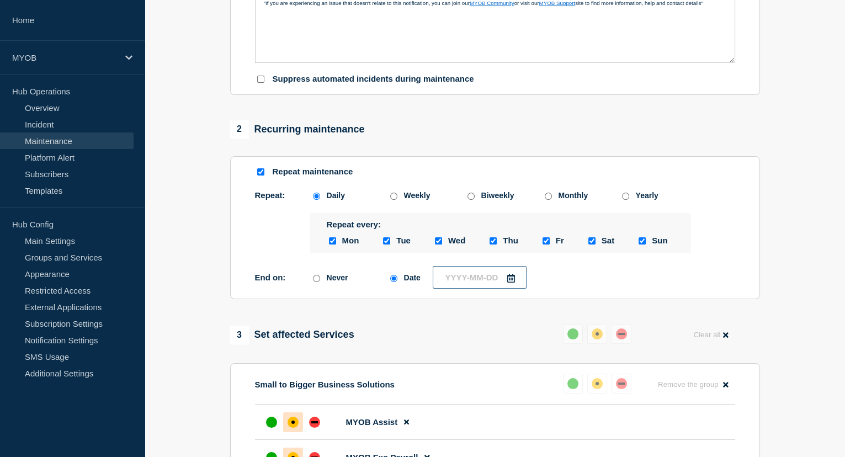
click at [458, 281] on input "text" at bounding box center [480, 277] width 94 height 23
type input "____-__-__"
click at [551, 307] on icon "button" at bounding box center [557, 310] width 13 height 13
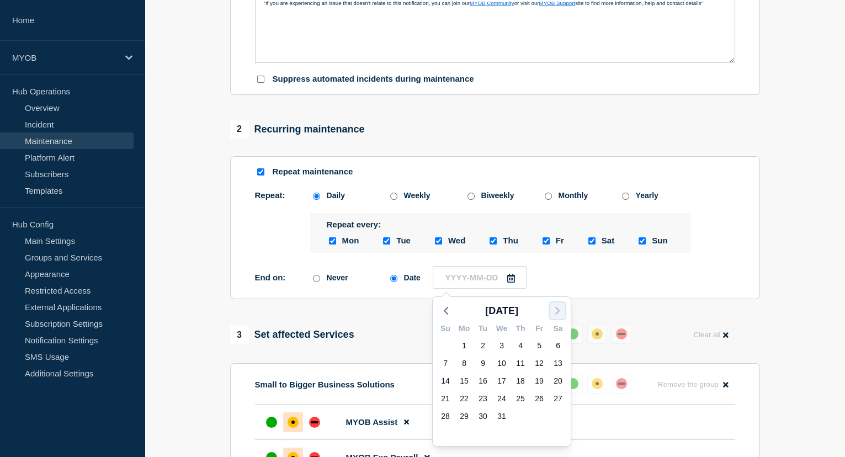
click at [551, 307] on icon "button" at bounding box center [557, 310] width 13 height 13
click at [553, 417] on div "31" at bounding box center [557, 415] width 15 height 15
type input "[DATE]"
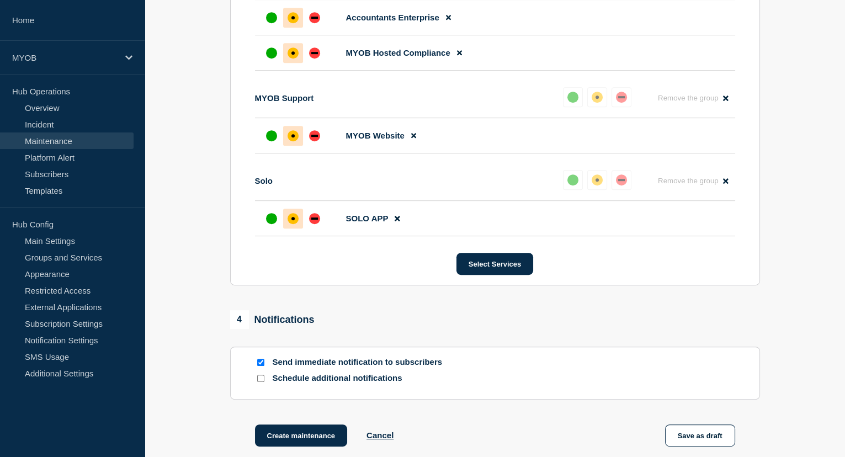
scroll to position [1313, 0]
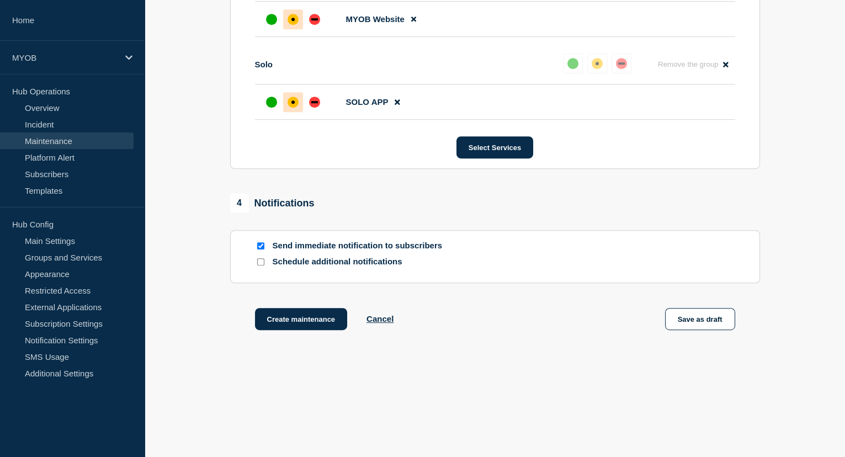
click at [284, 263] on p "Schedule additional notifications" at bounding box center [361, 262] width 177 height 10
click at [259, 246] on input "Send immediate notification to subscribers" at bounding box center [260, 245] width 7 height 7
checkbox input "false"
click at [260, 260] on input "Schedule additional notifications" at bounding box center [260, 261] width 7 height 7
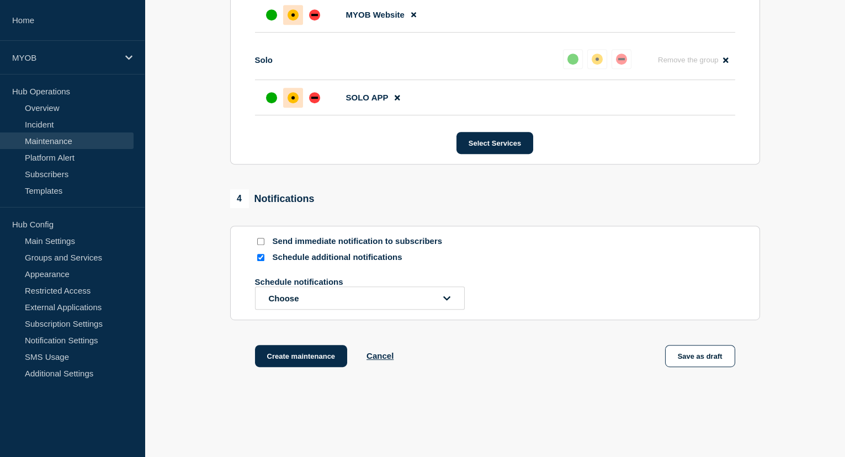
click at [258, 261] on input "Schedule additional notifications" at bounding box center [260, 257] width 7 height 7
checkbox input "false"
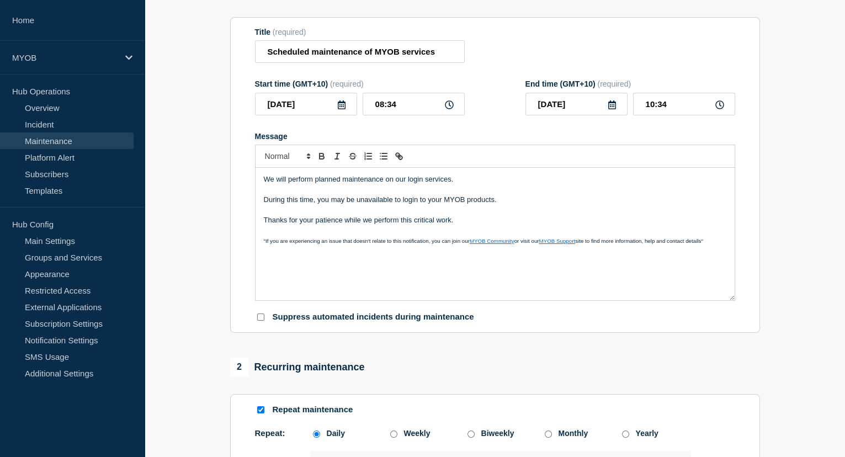
scroll to position [109, 0]
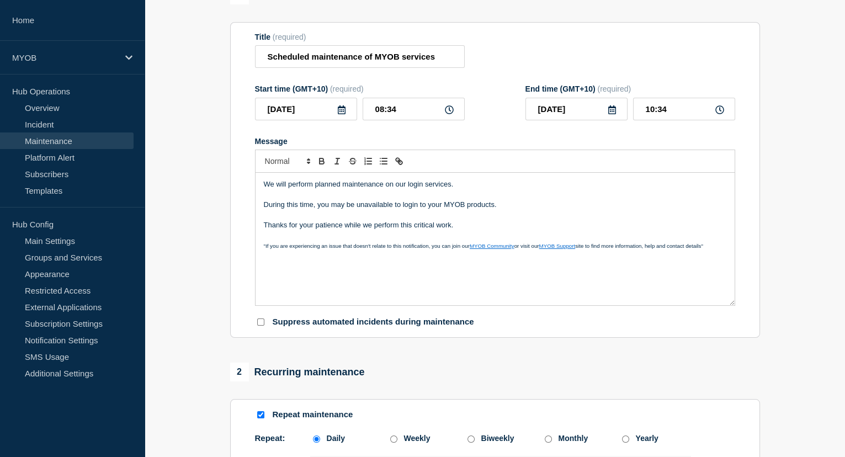
click at [344, 114] on icon at bounding box center [342, 109] width 8 height 9
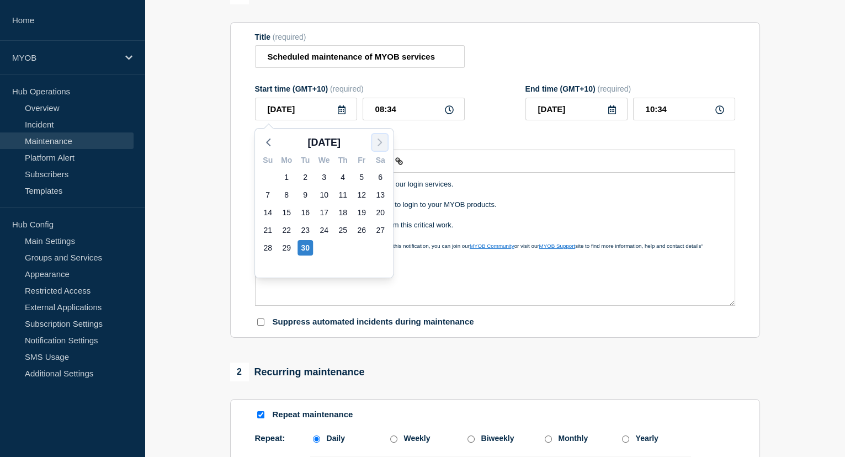
click at [377, 137] on icon "button" at bounding box center [379, 142] width 13 height 13
click at [286, 248] on div "24" at bounding box center [286, 247] width 15 height 15
type input "[DATE]"
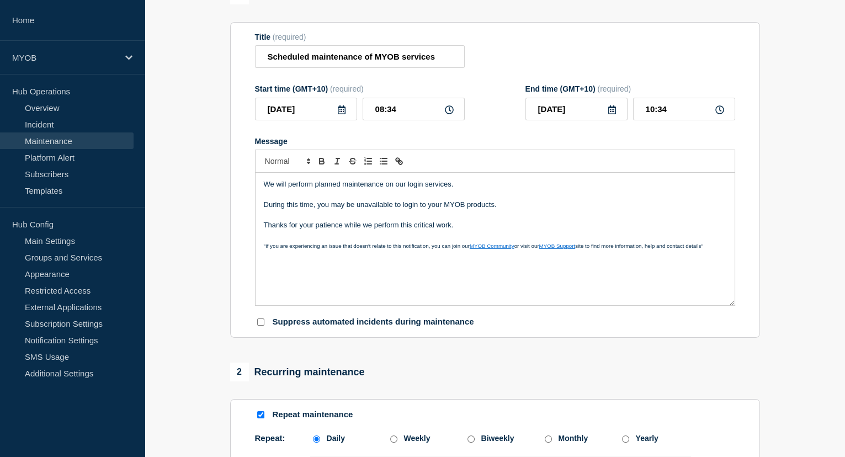
click at [382, 204] on p "During this time, you may be unavailable to login to your MYOB products." at bounding box center [495, 205] width 462 height 10
click at [642, 230] on p "Thanks for your patience while we perform this critical work." at bounding box center [495, 225] width 462 height 10
click at [616, 111] on input "[DATE]" at bounding box center [576, 109] width 102 height 23
click at [644, 142] on icon "button" at bounding box center [650, 142] width 13 height 13
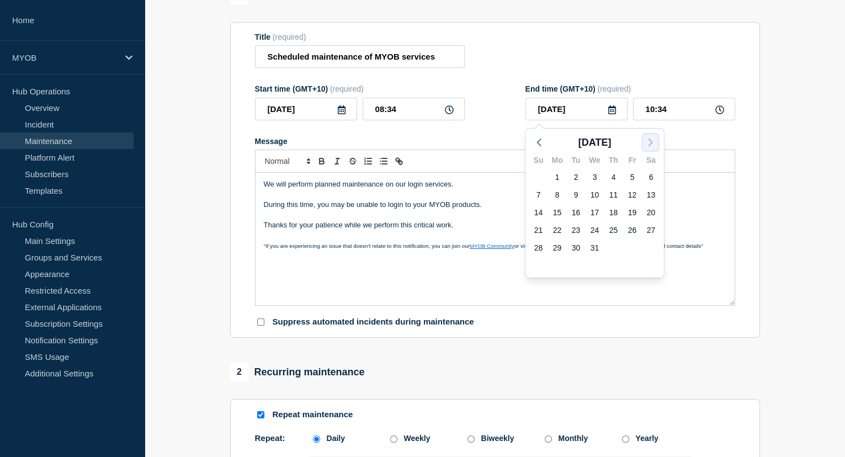
click at [650, 141] on polyline "button" at bounding box center [650, 142] width 3 height 7
click at [654, 247] on div "31" at bounding box center [650, 247] width 15 height 15
type input "[DATE]"
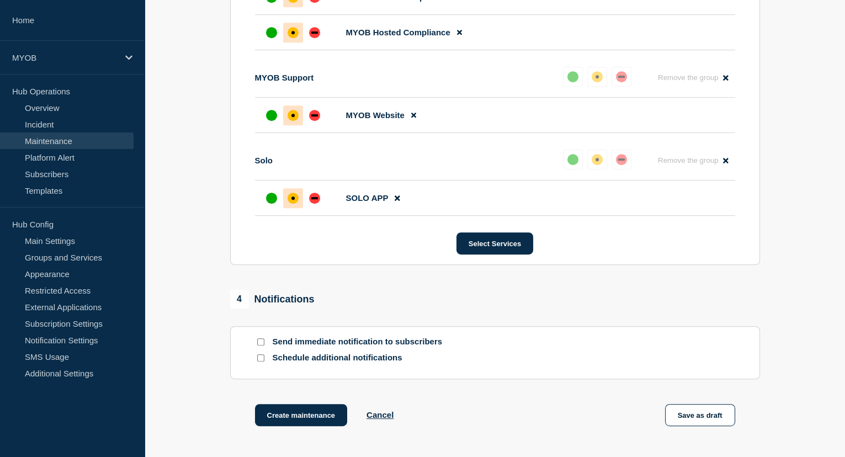
scroll to position [1313, 0]
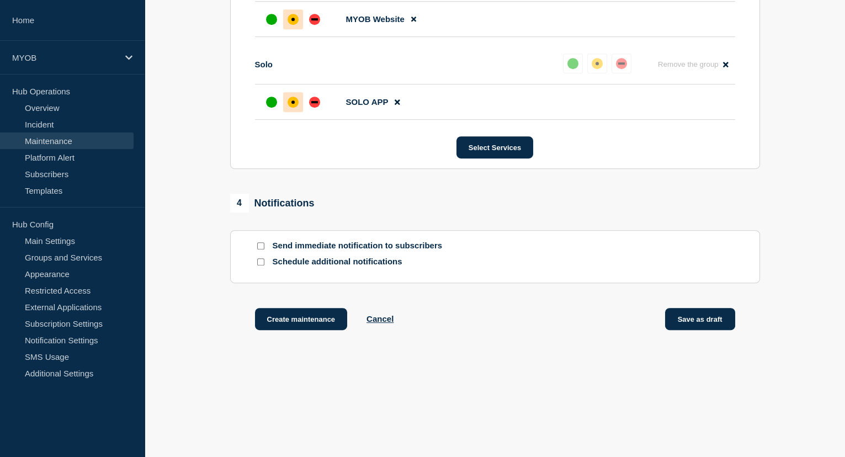
click at [712, 322] on button "Save as draft" at bounding box center [700, 319] width 70 height 22
